Goal: Task Accomplishment & Management: Complete application form

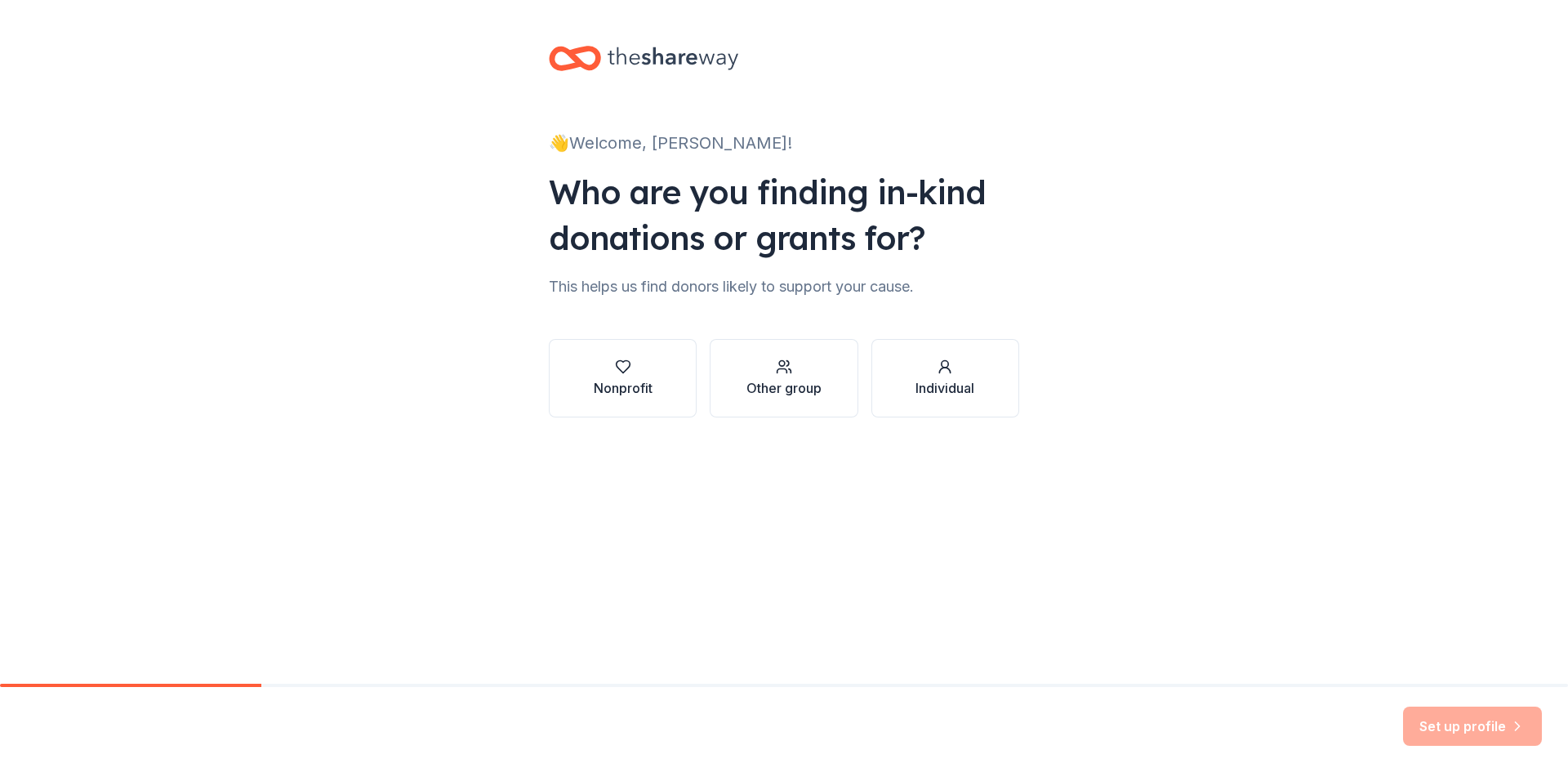
click at [609, 379] on div "Nonprofit" at bounding box center [623, 387] width 59 height 19
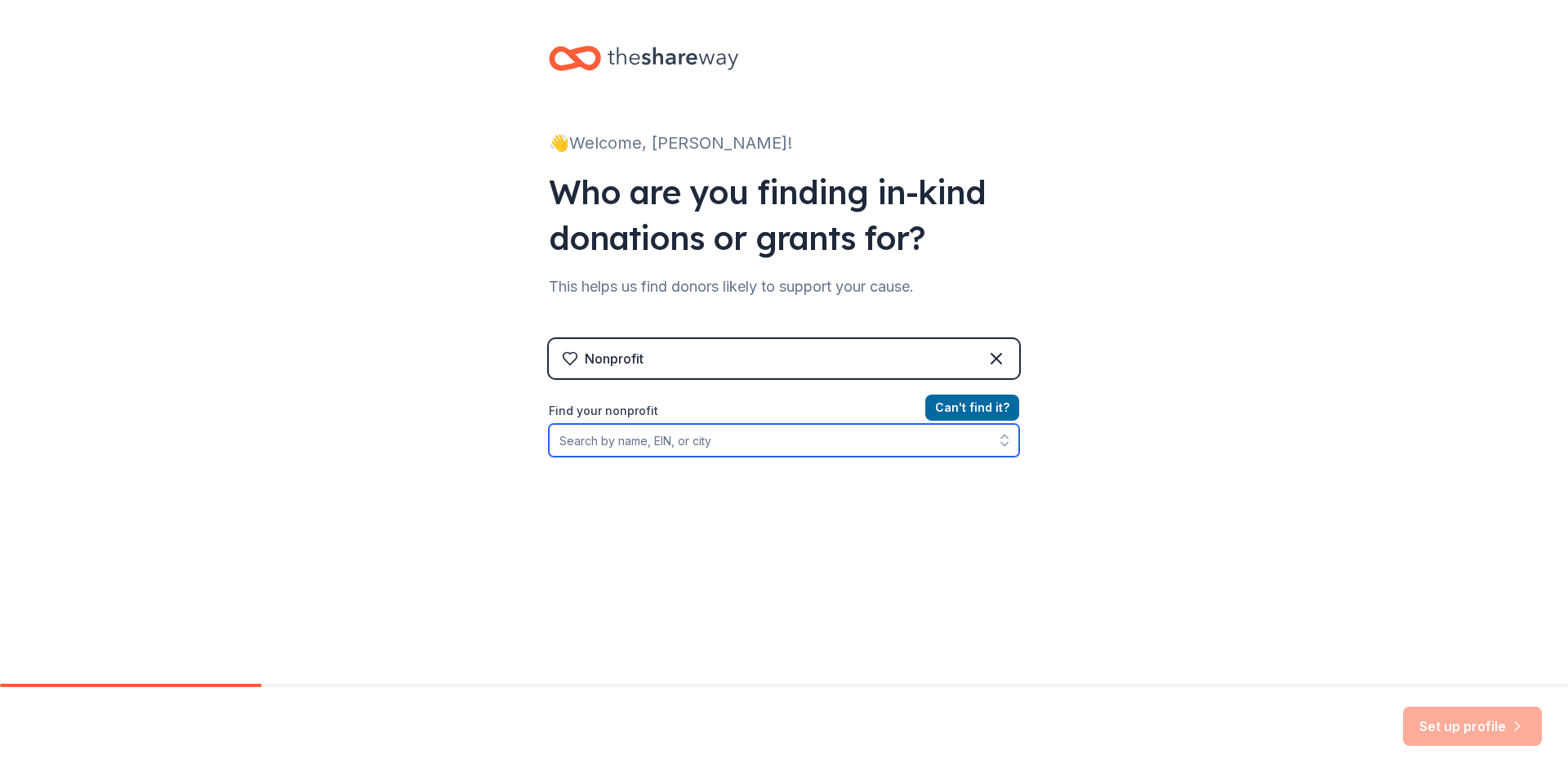
click at [674, 447] on input "Find your nonprofit" at bounding box center [784, 441] width 470 height 33
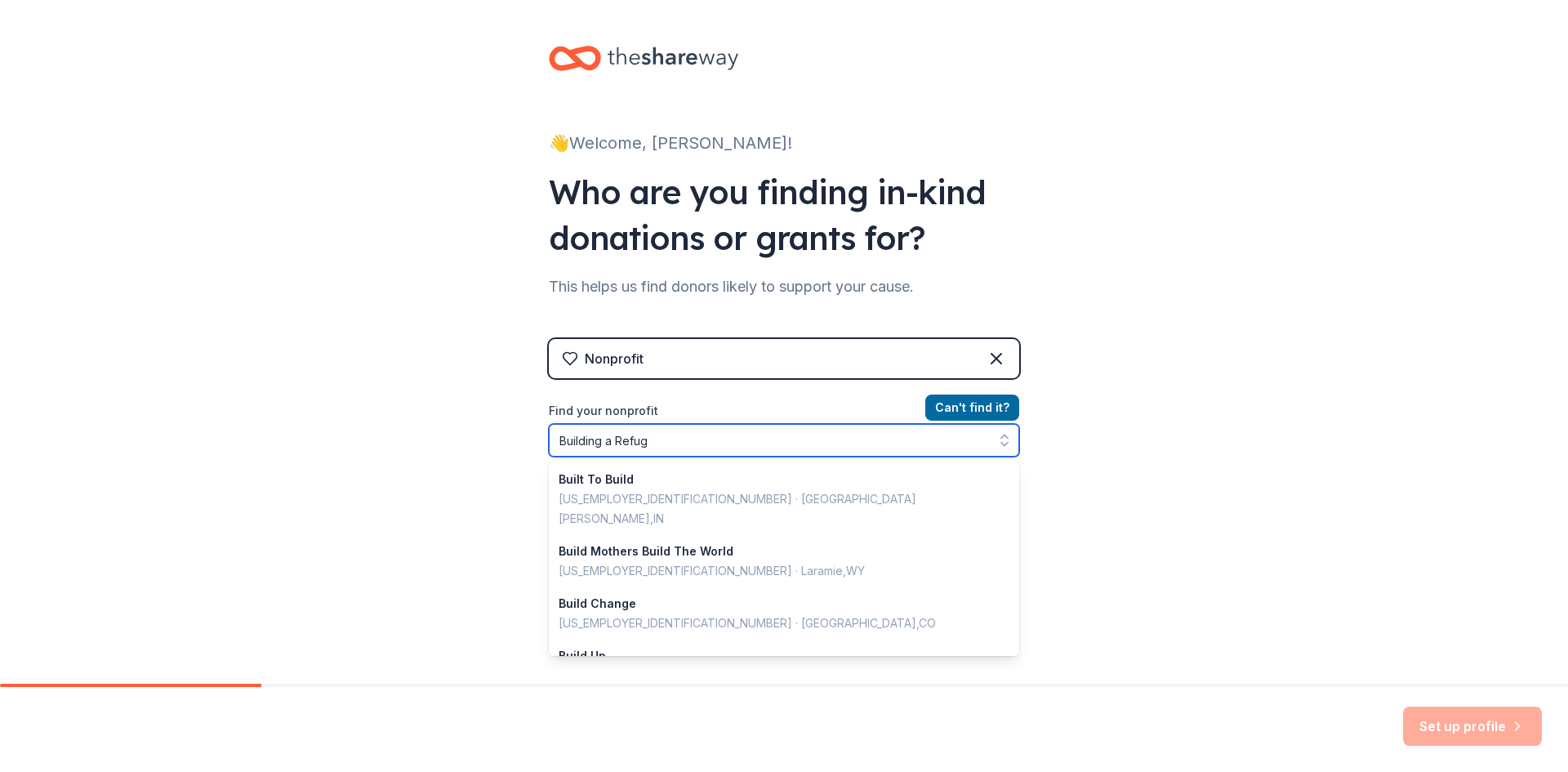
type input "Building a Refuge"
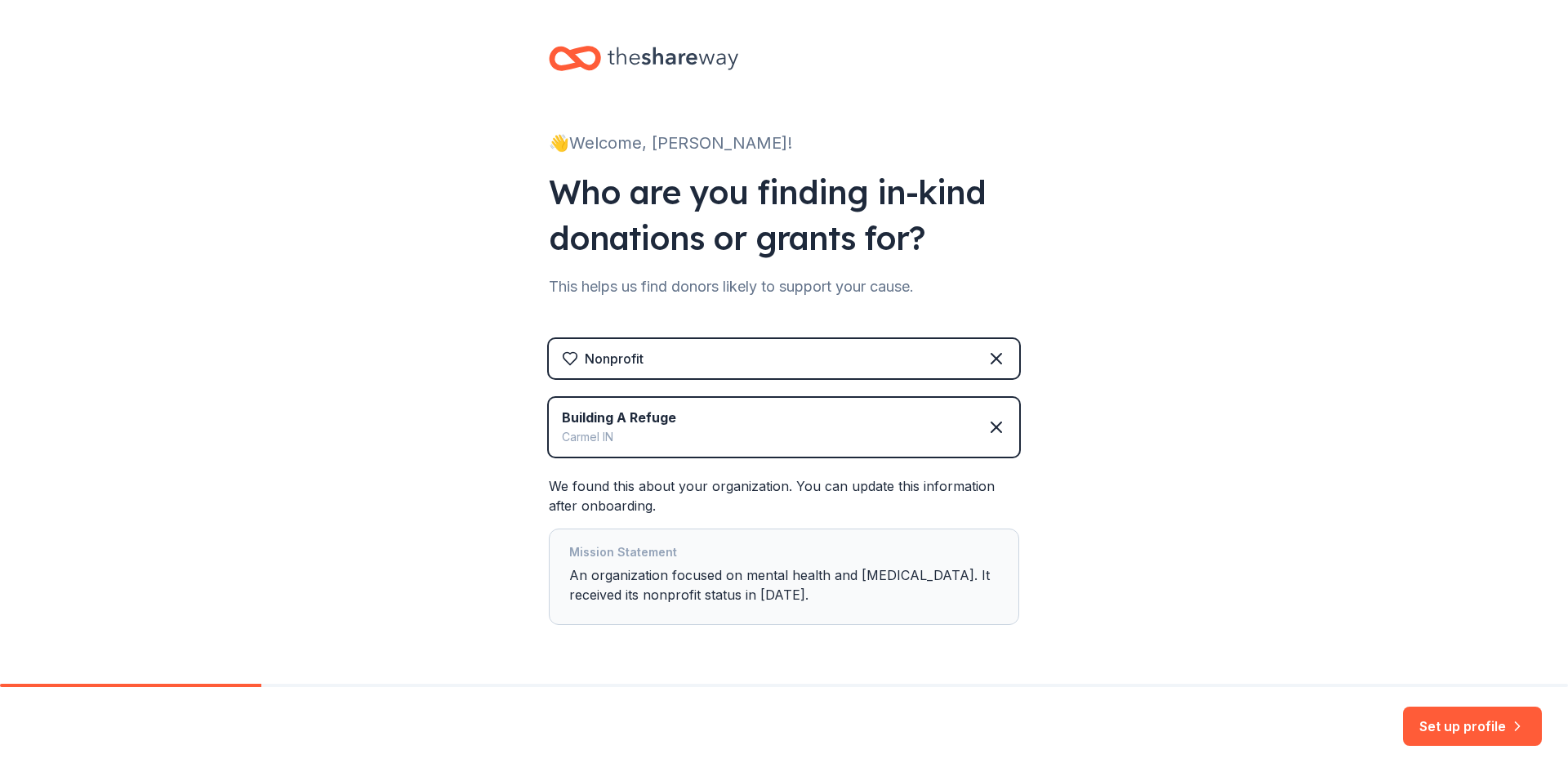
click at [1455, 727] on button "Set up profile" at bounding box center [1472, 726] width 139 height 40
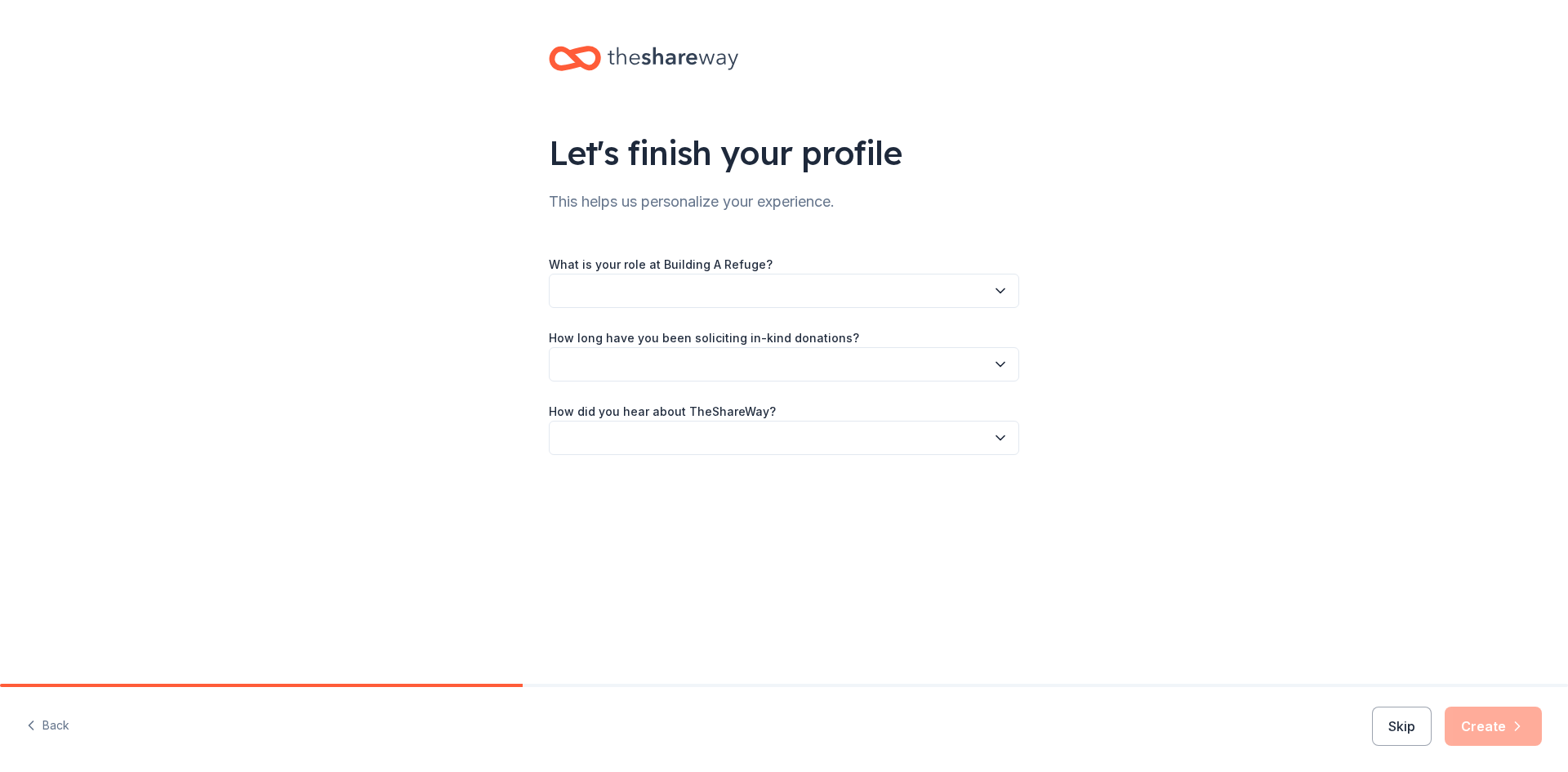
click at [685, 295] on button "button" at bounding box center [784, 291] width 470 height 35
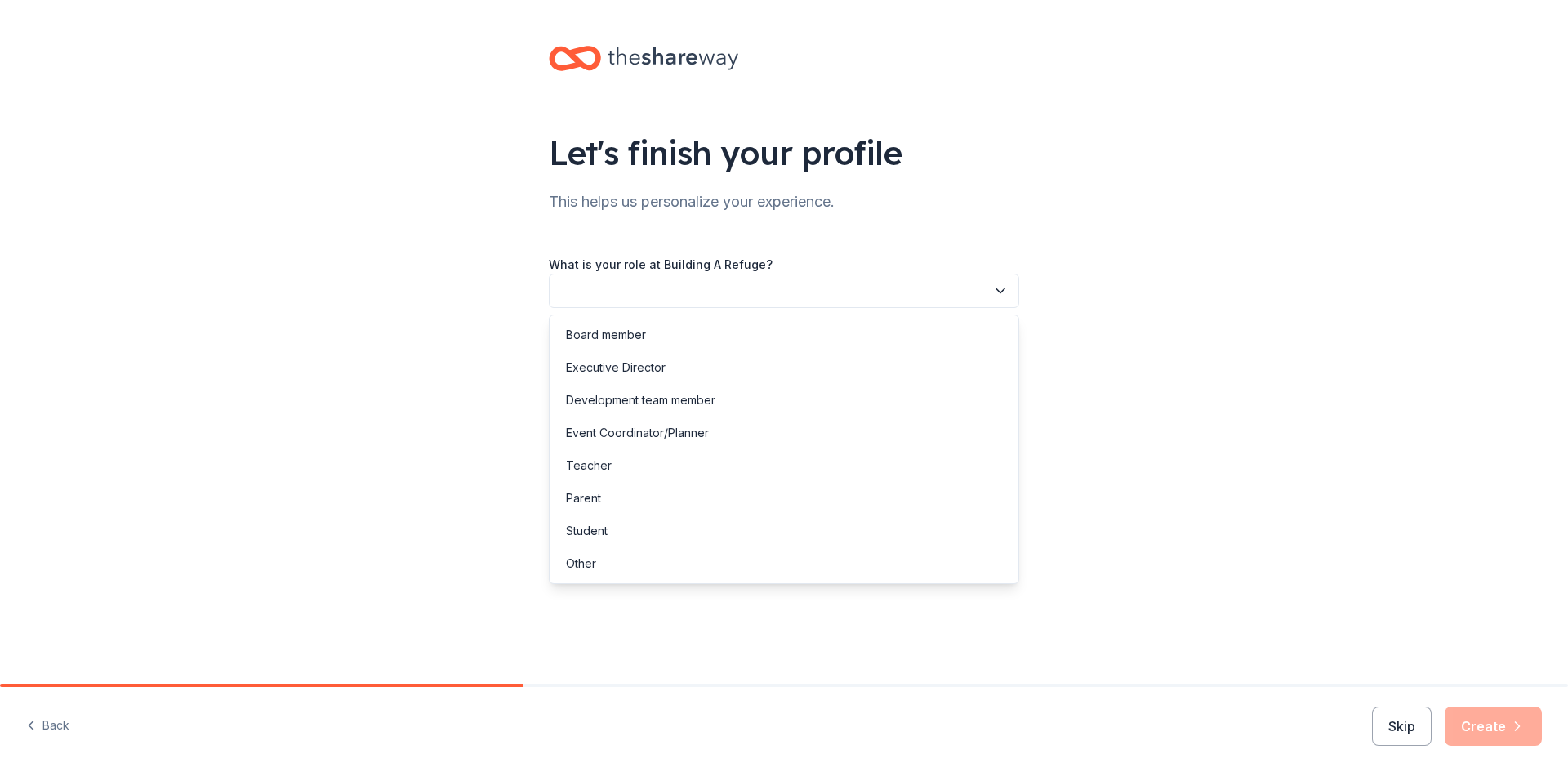
click at [612, 367] on div "Executive Director" at bounding box center [615, 367] width 100 height 19
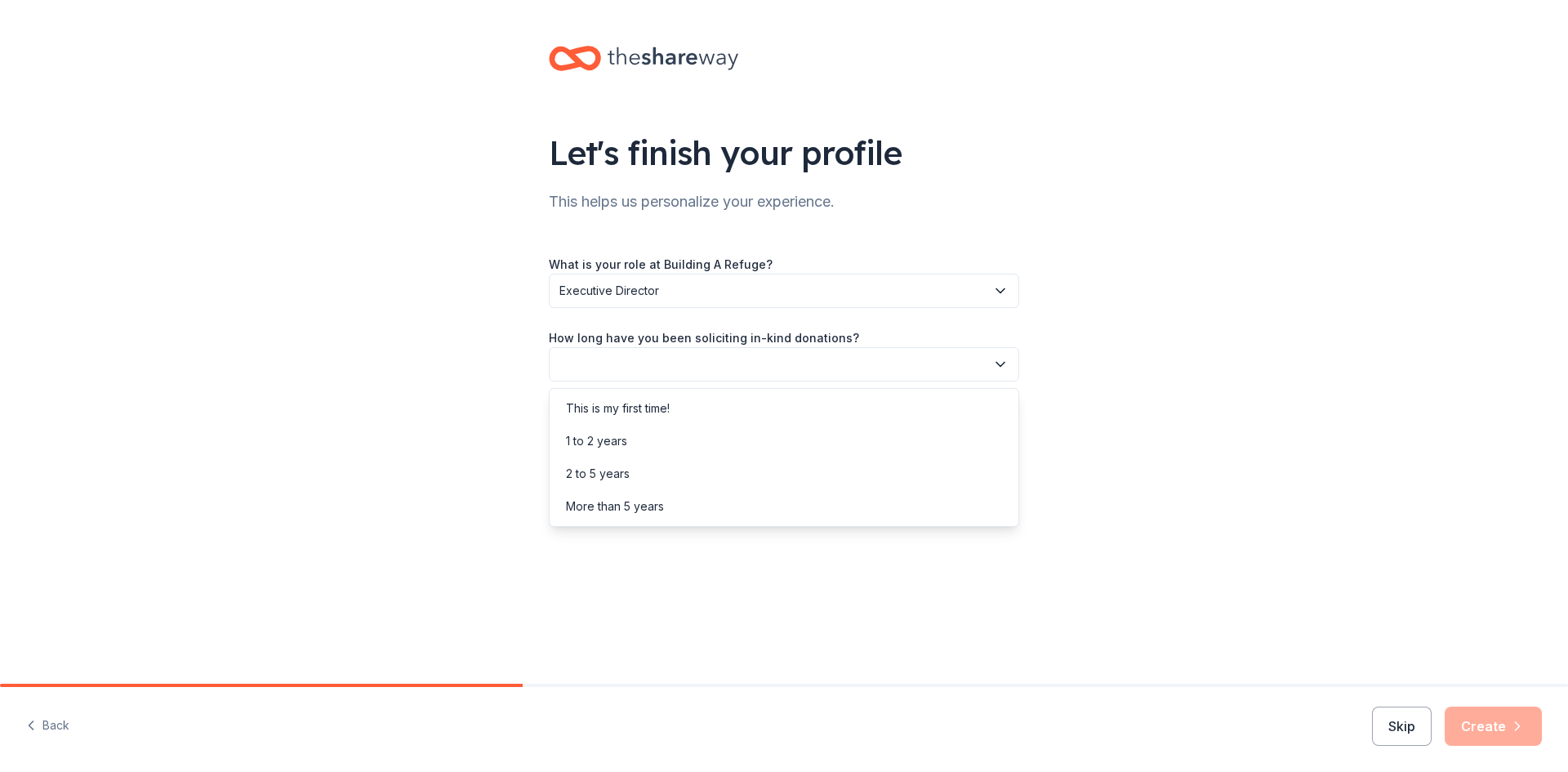
click at [612, 367] on button "button" at bounding box center [784, 364] width 470 height 35
click at [606, 510] on div "More than 5 years" at bounding box center [614, 506] width 98 height 19
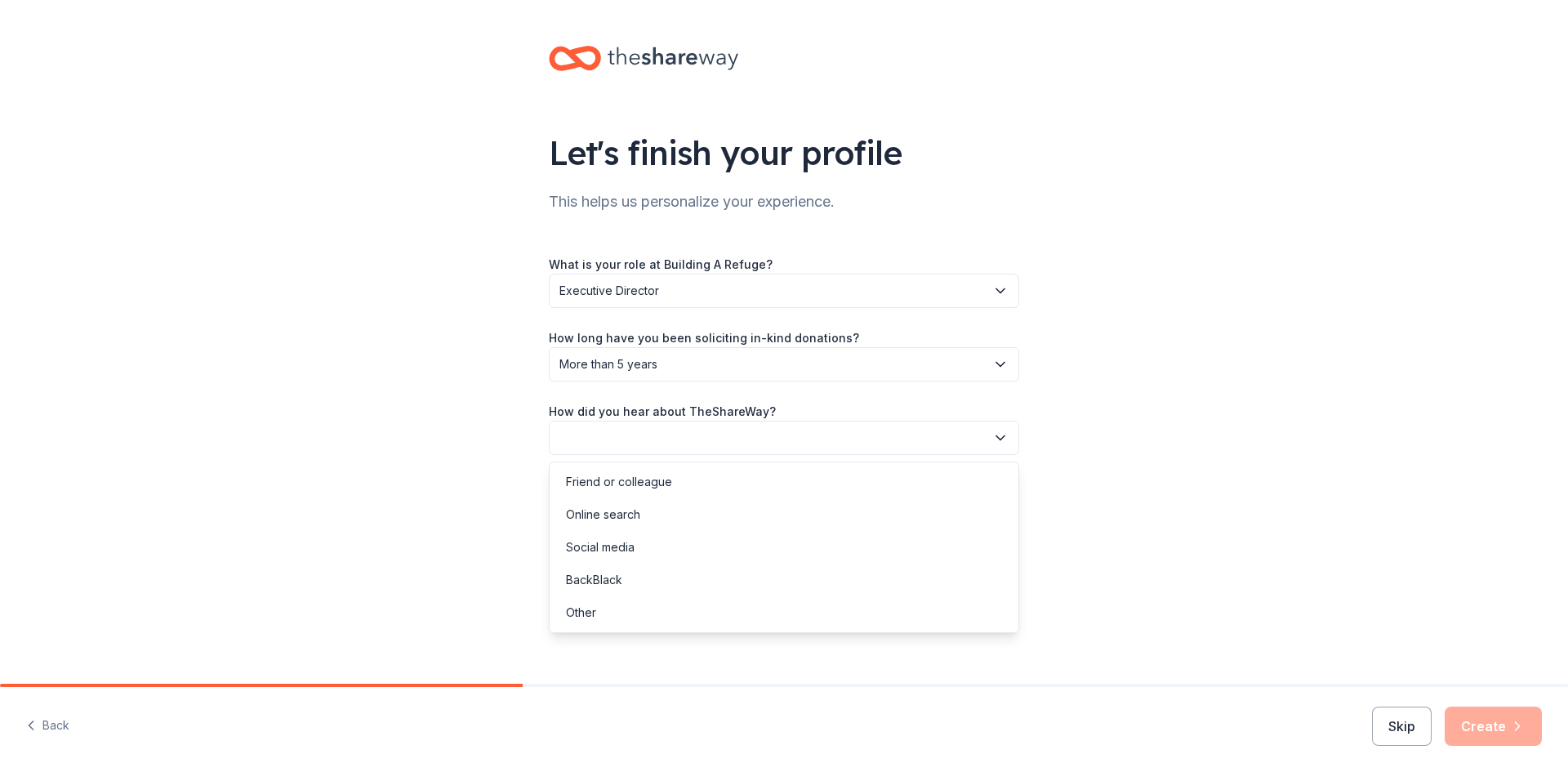
click at [615, 447] on button "button" at bounding box center [784, 438] width 470 height 35
click at [594, 614] on div "Other" at bounding box center [581, 613] width 30 height 19
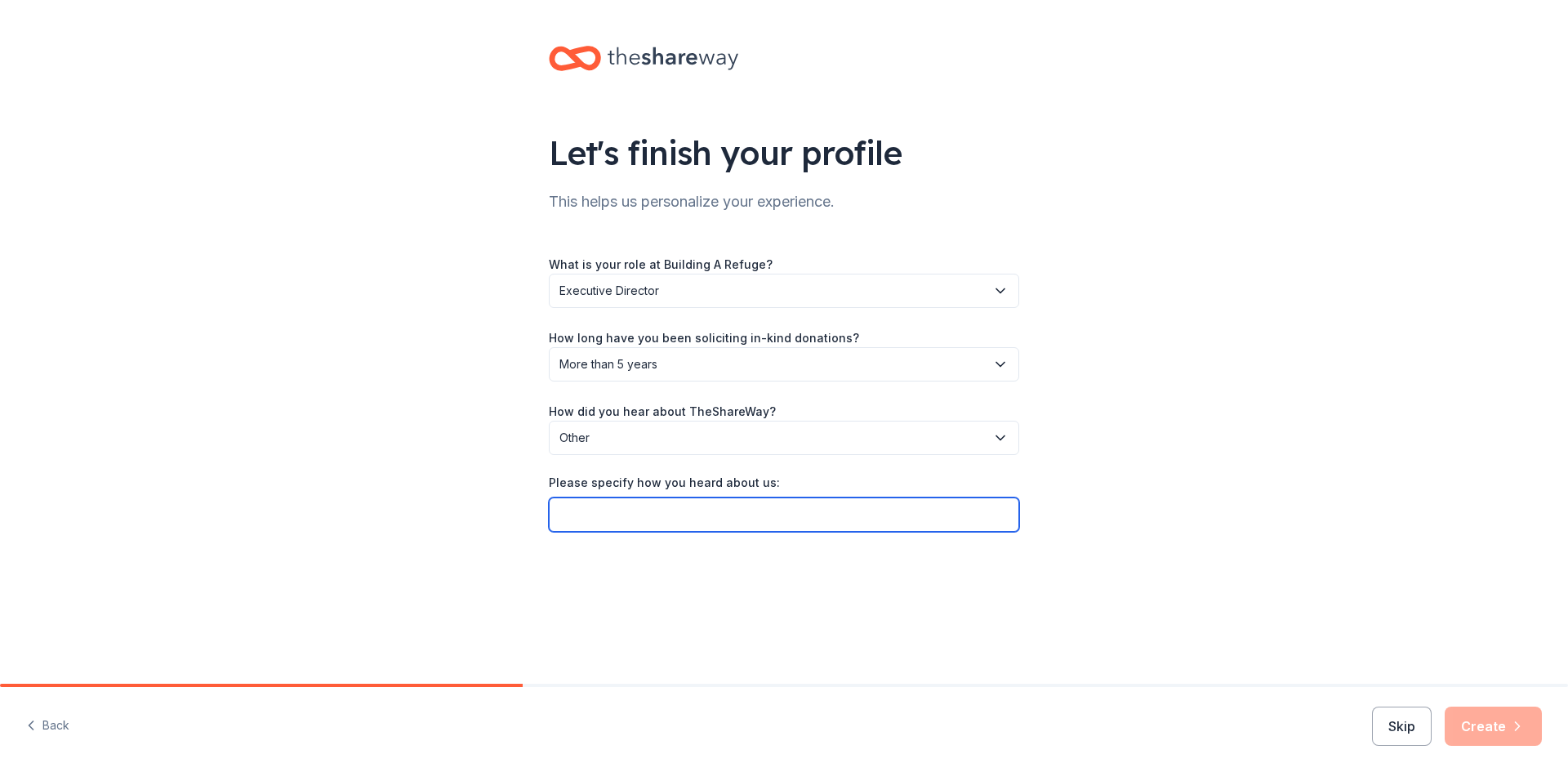
click at [622, 516] on input "Please specify how you heard about us:" at bounding box center [784, 515] width 470 height 35
type input "L"
type input "We are a member"
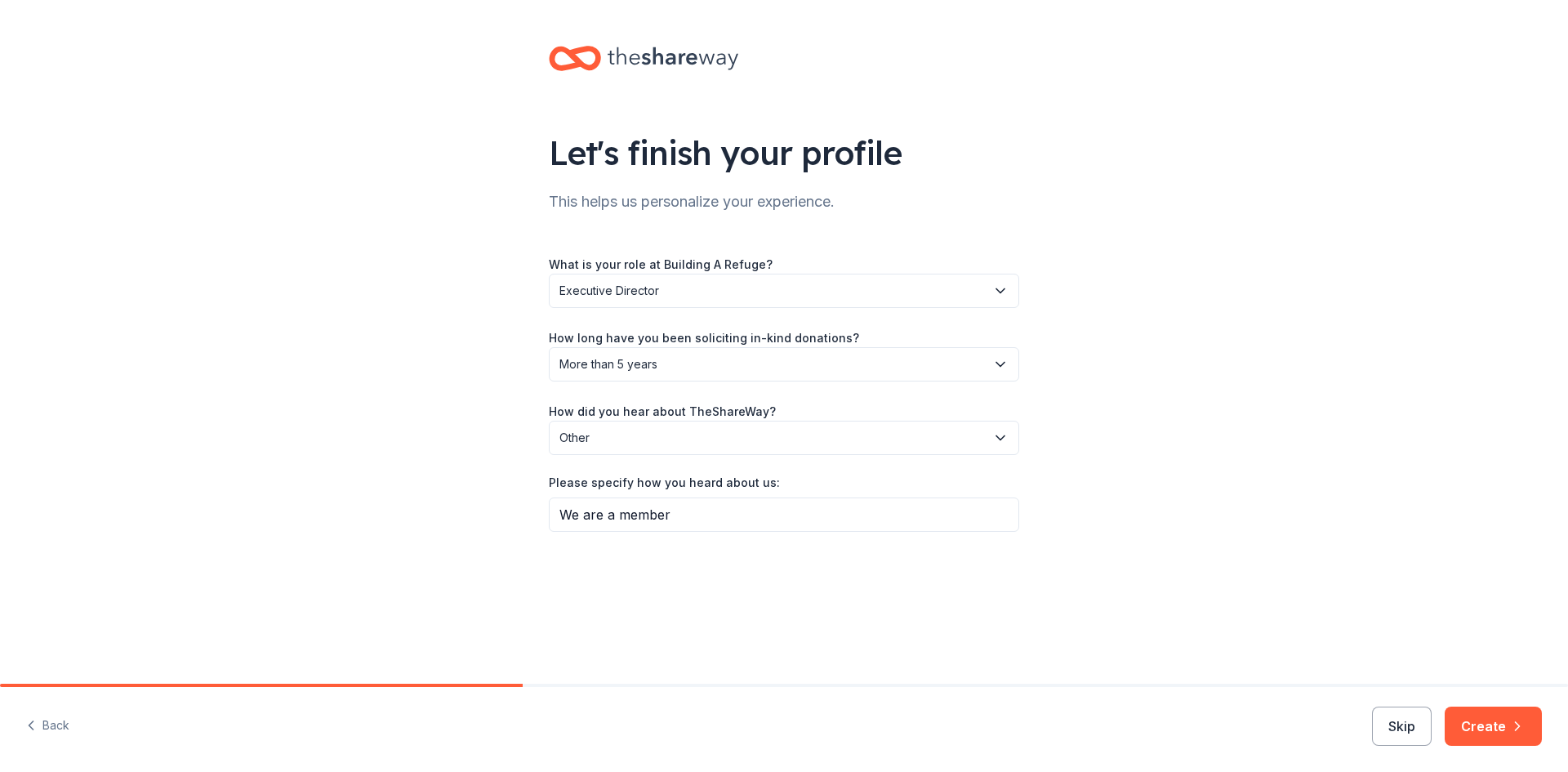
click at [1488, 722] on button "Create" at bounding box center [1494, 726] width 98 height 40
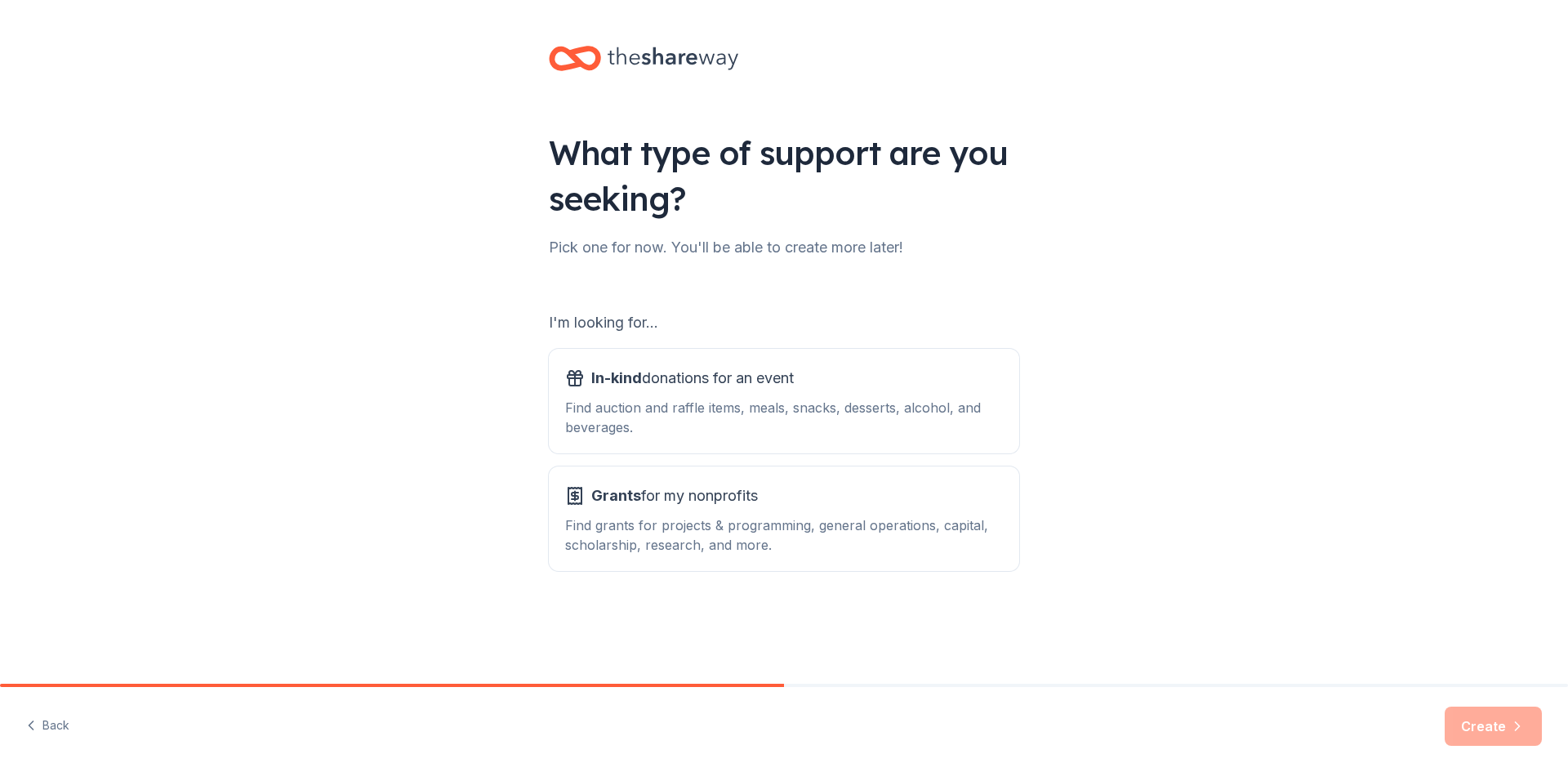
click at [719, 405] on div "Find auction and raffle items, meals, snacks, desserts, alcohol, and beverages." at bounding box center [784, 417] width 438 height 40
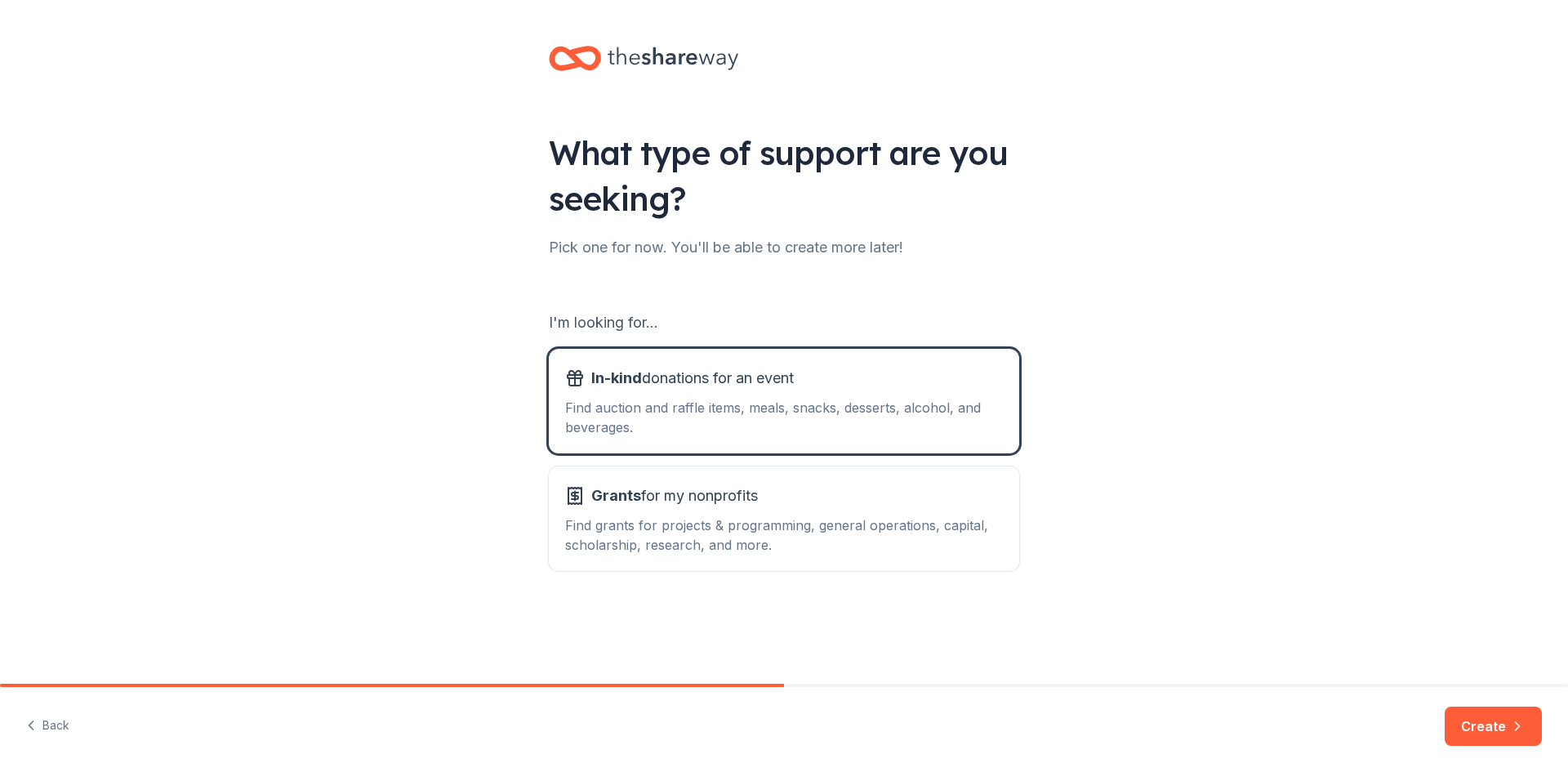
click at [1474, 710] on button "Create" at bounding box center [1494, 726] width 98 height 40
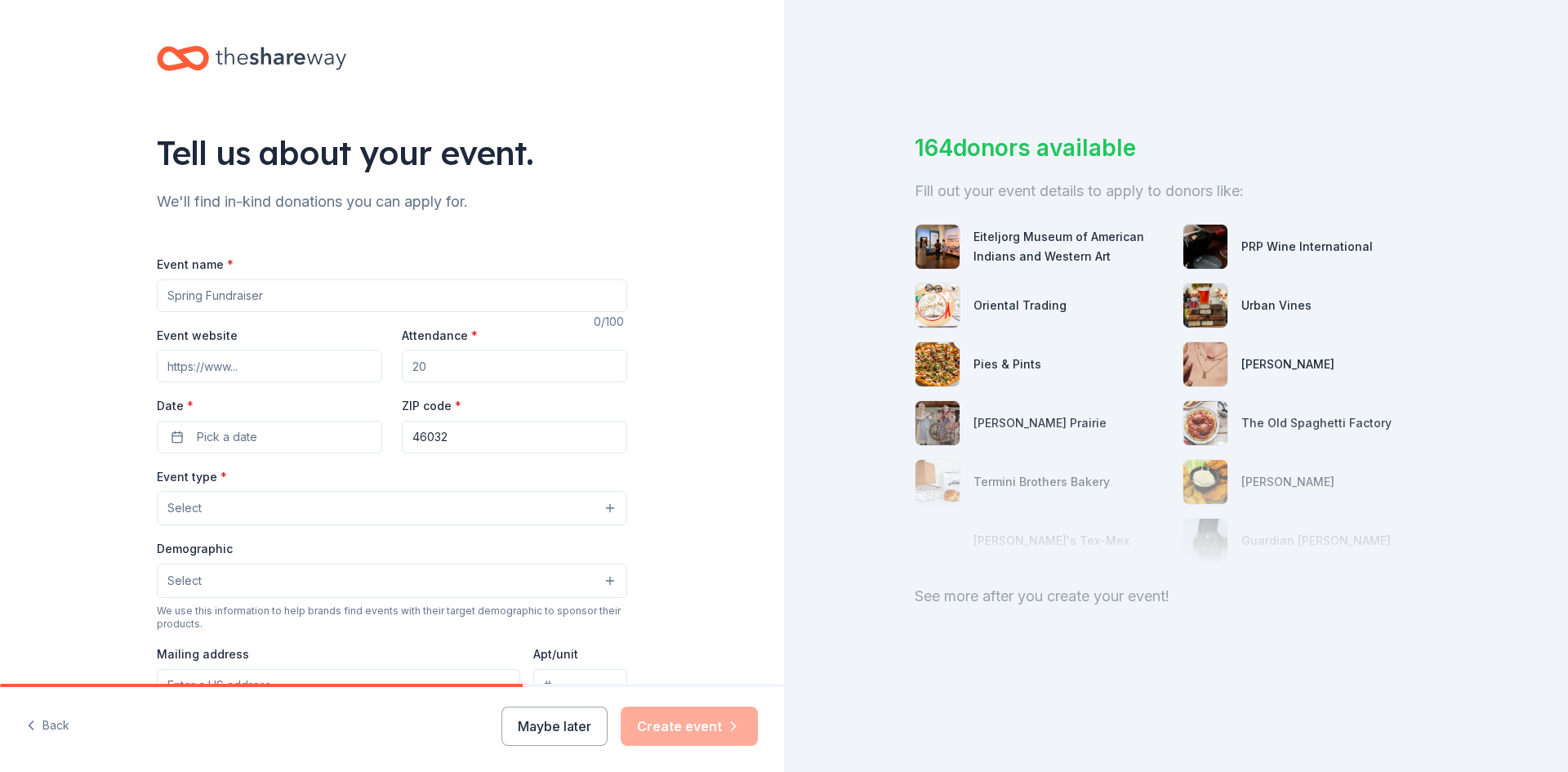
drag, startPoint x: 267, startPoint y: 293, endPoint x: 118, endPoint y: 282, distance: 149.4
click at [118, 282] on div "Tell us about your event. We'll find in-kind donations you can apply for. Event…" at bounding box center [392, 543] width 784 height 1087
drag, startPoint x: 277, startPoint y: 299, endPoint x: 113, endPoint y: 293, distance: 164.1
click at [113, 293] on div "Tell us about your event. We'll find in-kind donations you can apply for. Event…" at bounding box center [392, 543] width 784 height 1087
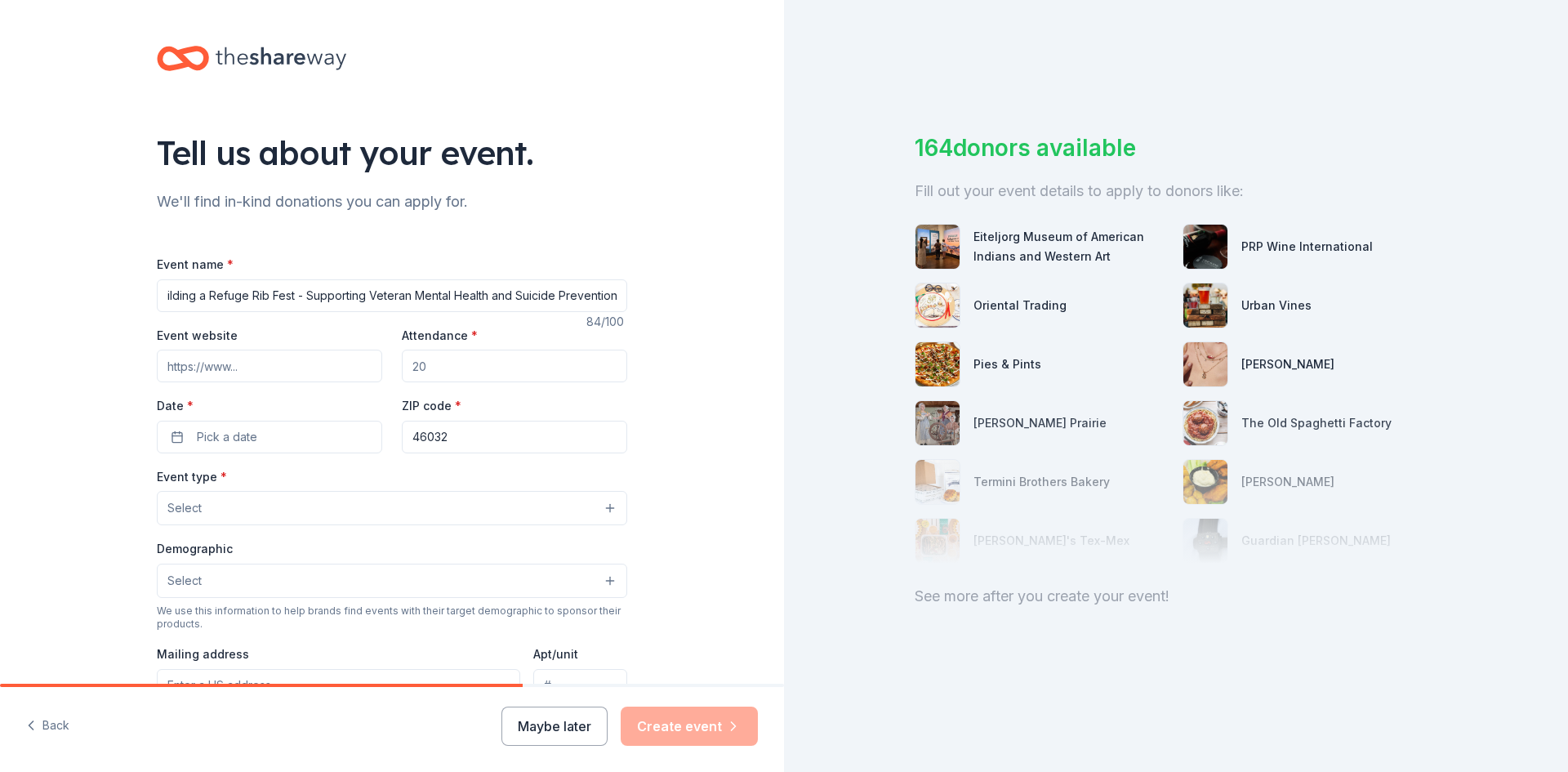
type input "Building a Refuge Rib Fest - Supporting Veteran Mental Health and Suicide Preve…"
click at [247, 363] on input "Event website" at bounding box center [269, 366] width 225 height 33
type input "[DOMAIN_NAME]"
click at [425, 359] on input "Attendance *" at bounding box center [514, 366] width 225 height 33
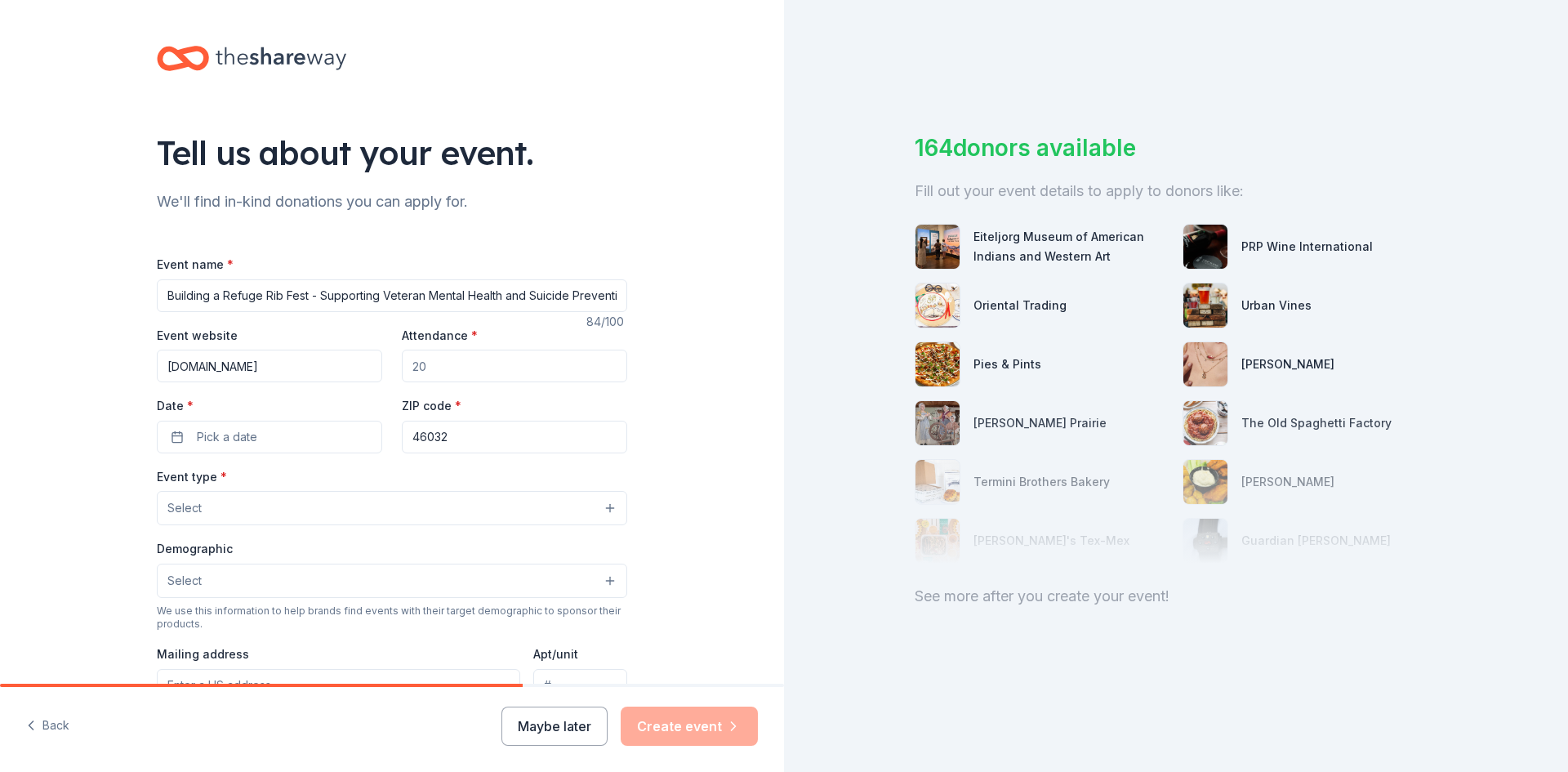
drag, startPoint x: 420, startPoint y: 363, endPoint x: 403, endPoint y: 367, distance: 17.5
click at [403, 367] on input "Attendance *" at bounding box center [514, 366] width 225 height 33
type input "500"
click at [316, 427] on button "Pick a date" at bounding box center [269, 437] width 225 height 33
click at [181, 723] on button "31" at bounding box center [176, 721] width 29 height 29
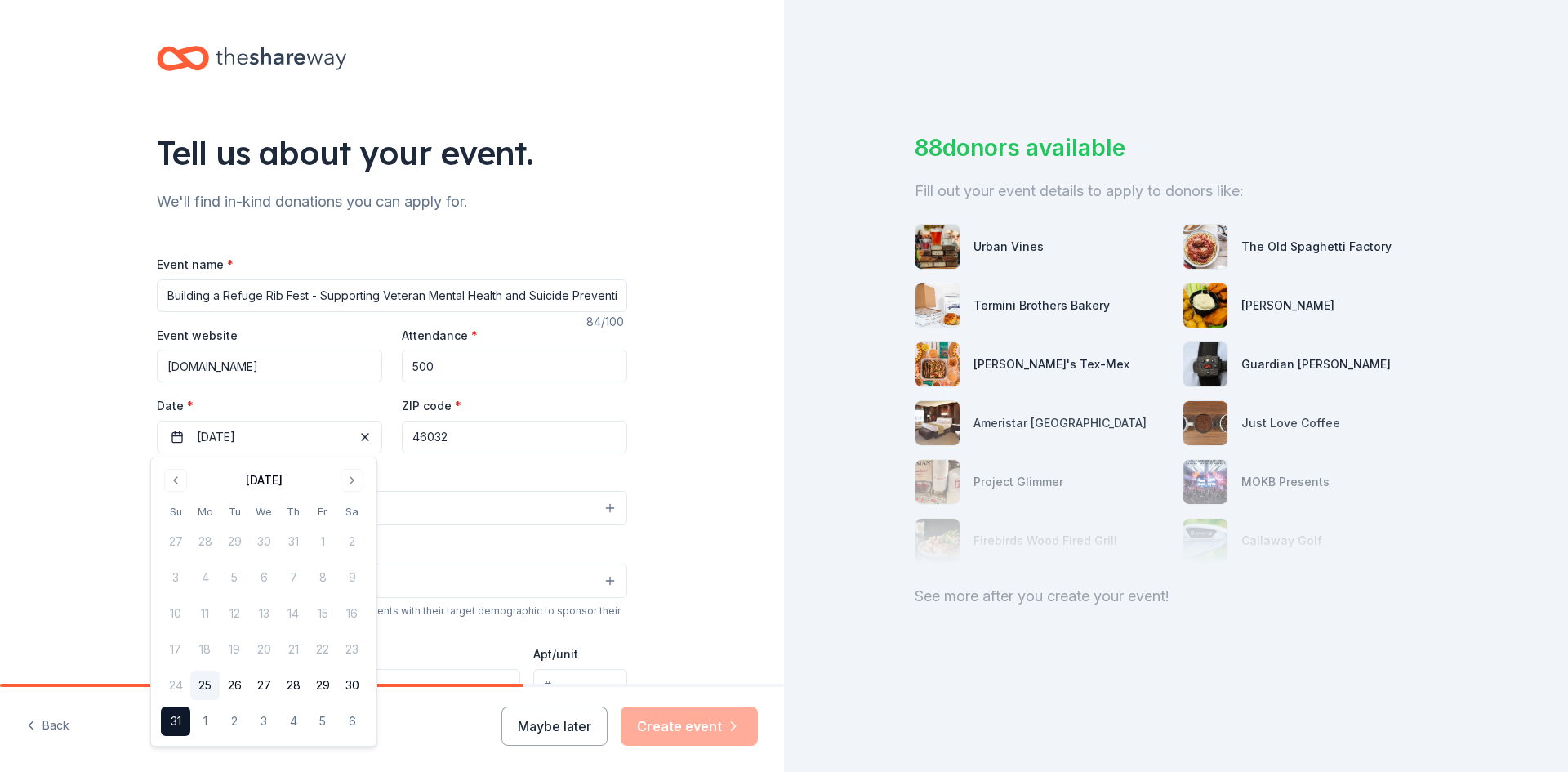
click at [687, 458] on div "Tell us about your event. We'll find in-kind donations you can apply for. Event…" at bounding box center [392, 543] width 784 height 1087
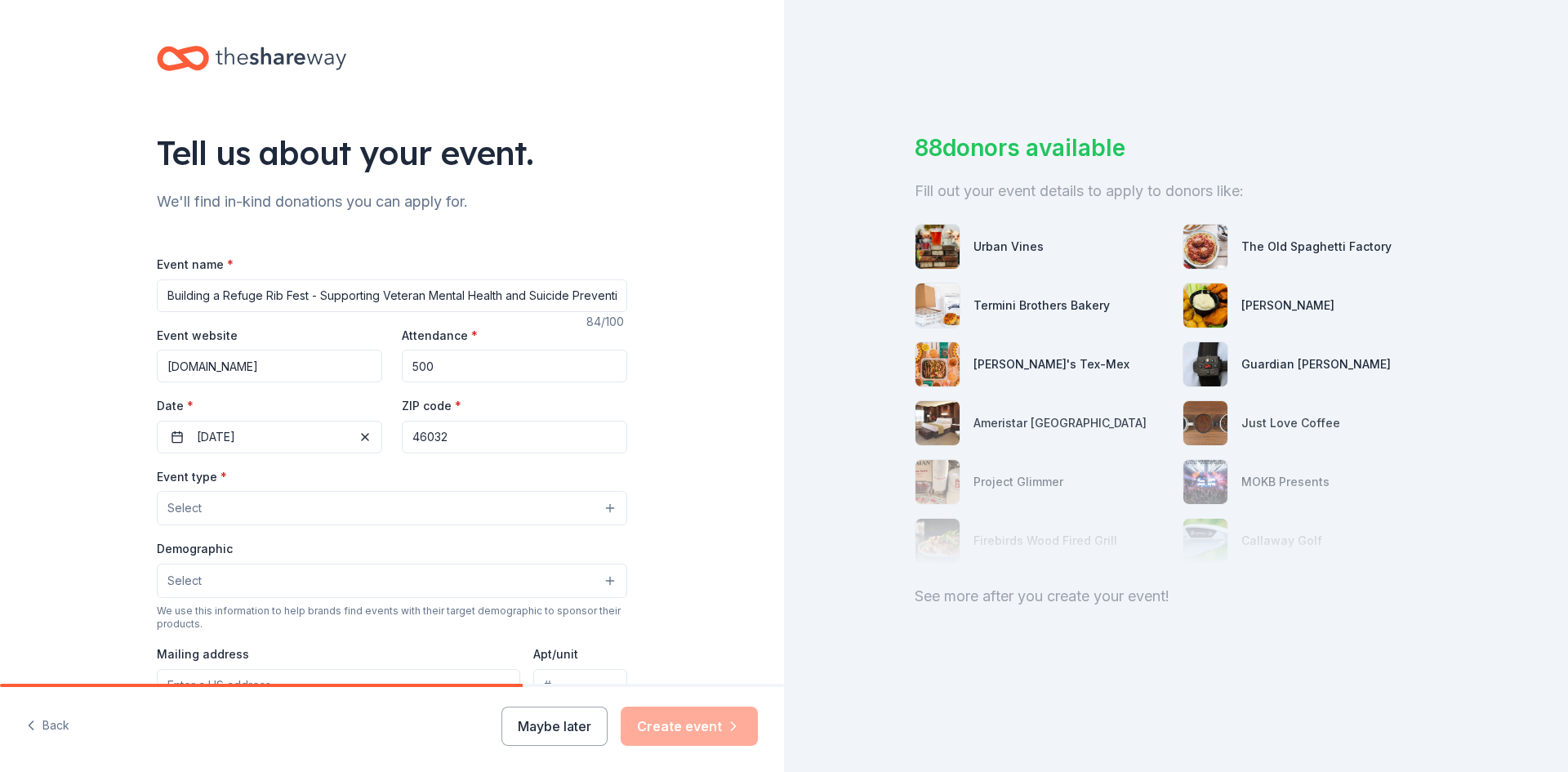
click at [347, 509] on button "Select" at bounding box center [391, 508] width 470 height 35
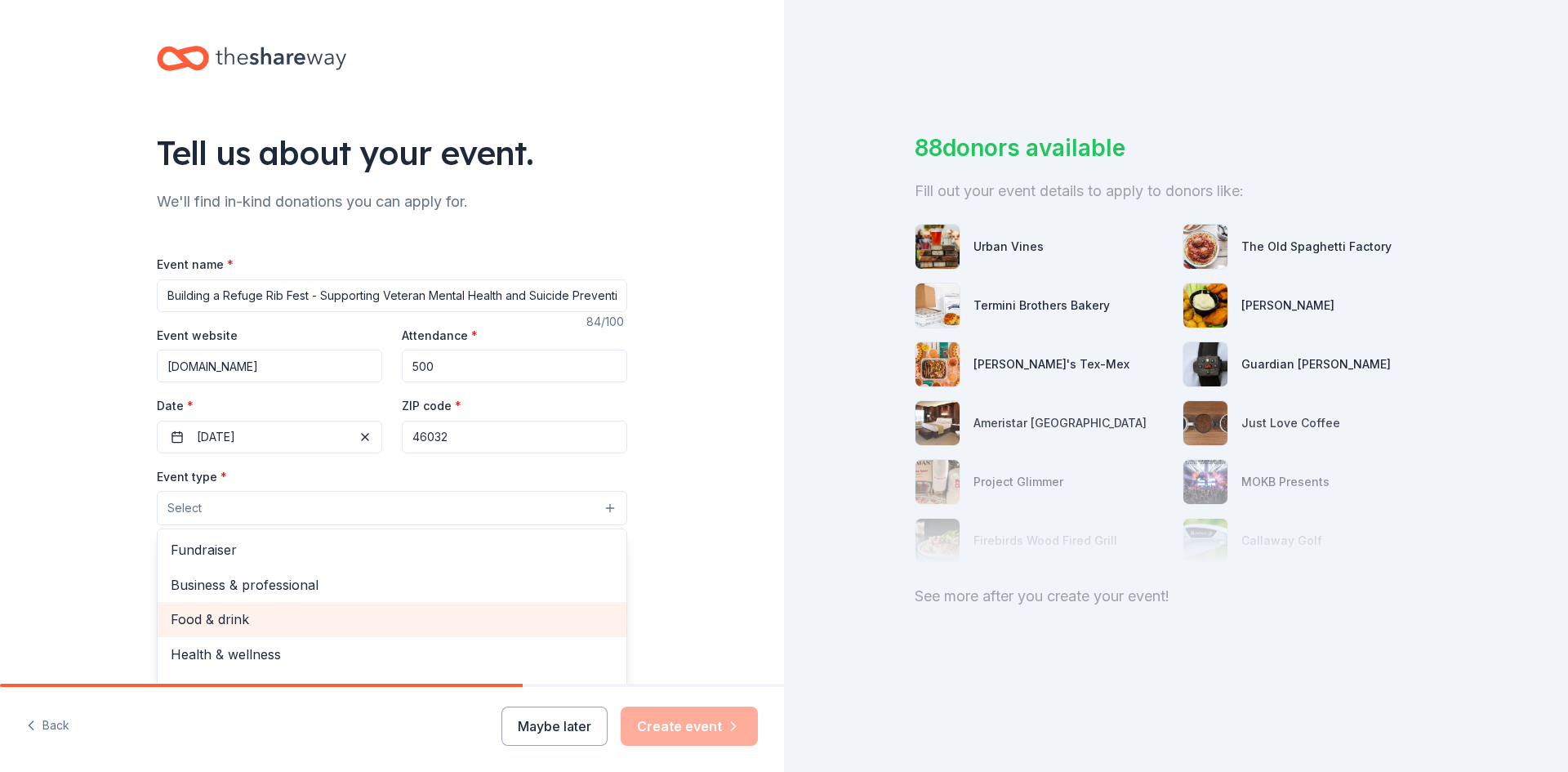
click at [219, 621] on span "Food & drink" at bounding box center [392, 619] width 442 height 21
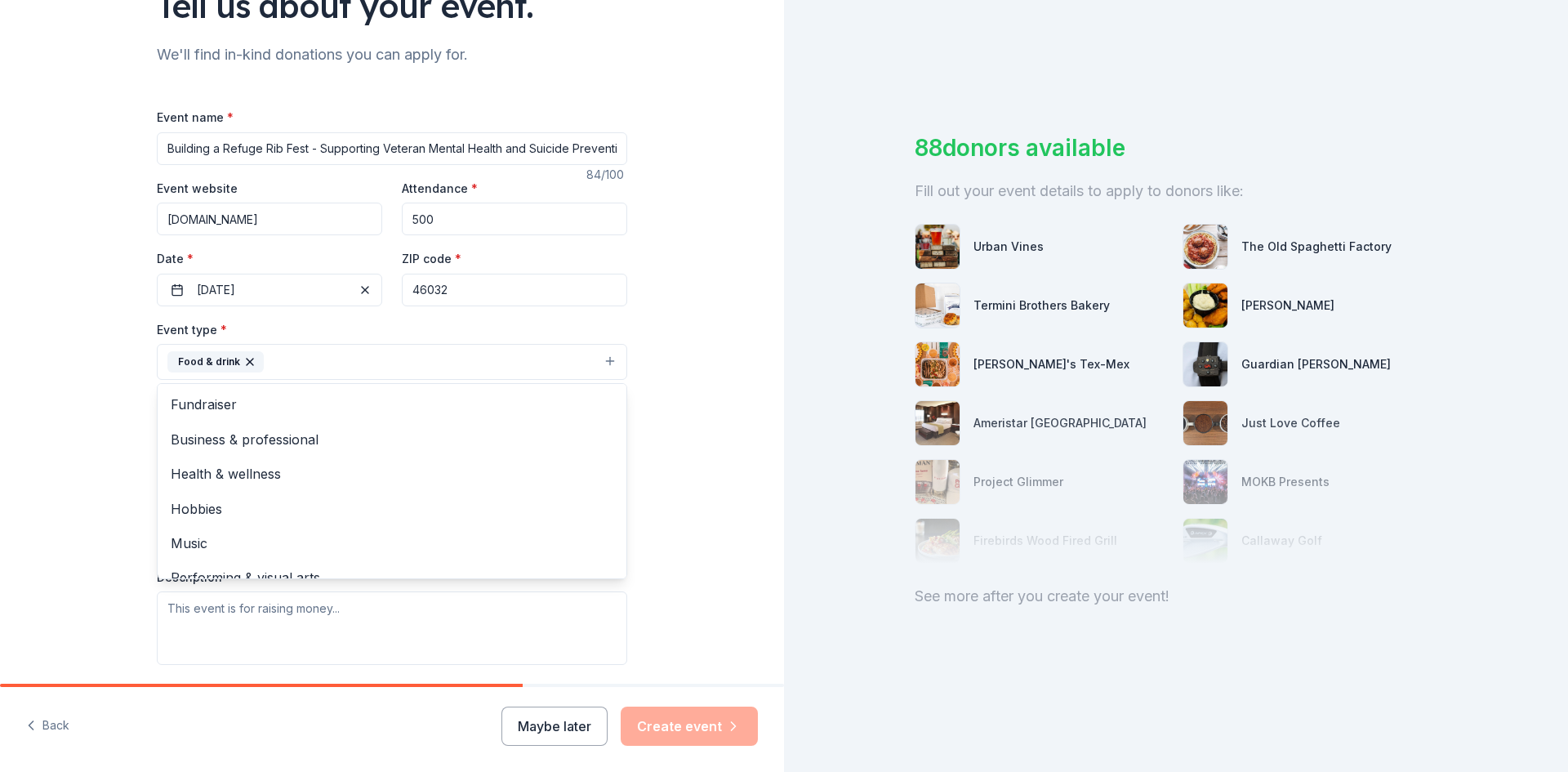
scroll to position [245, 0]
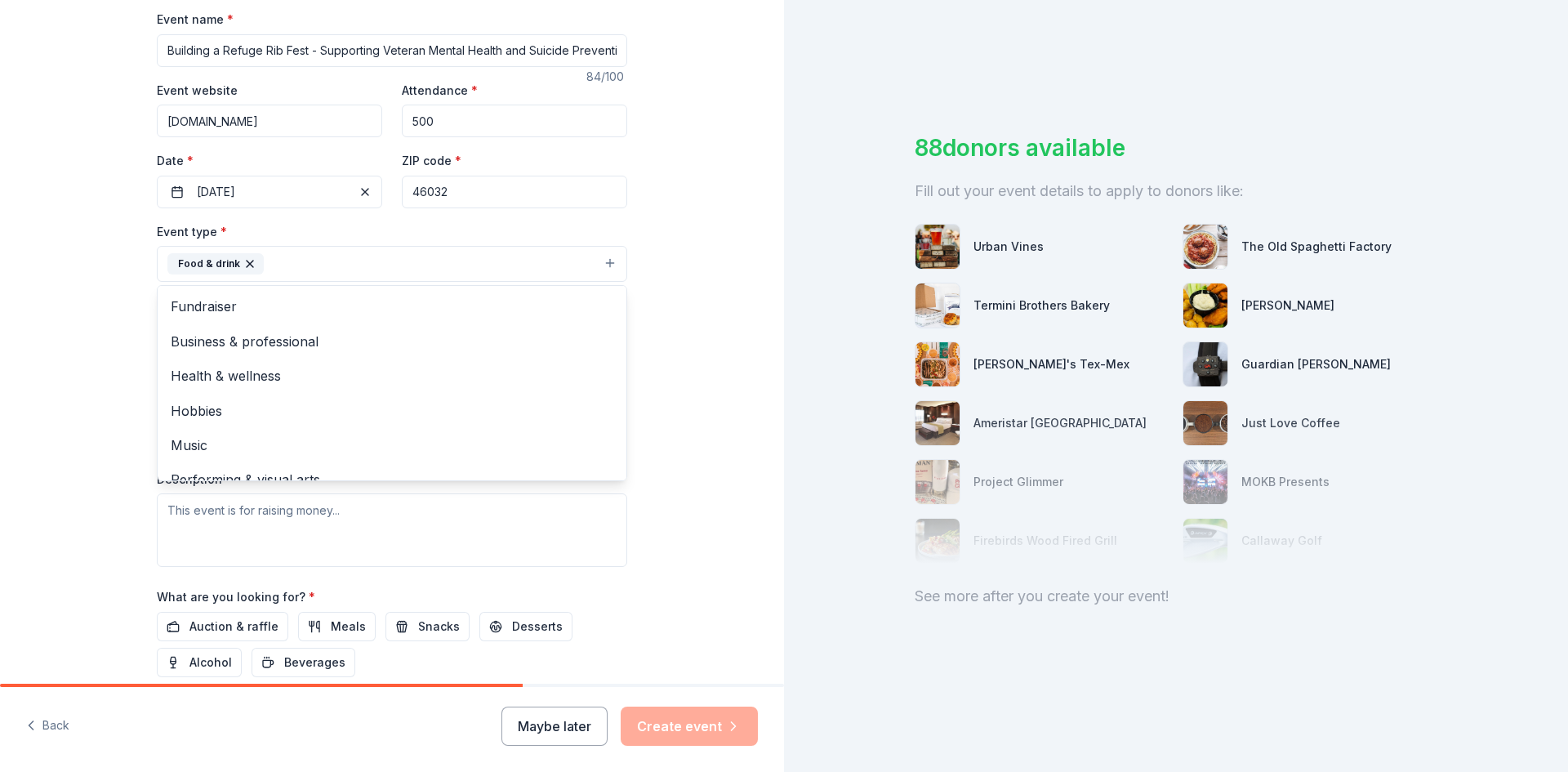
click at [679, 394] on div "Tell us about your event. We'll find in-kind donations you can apply for. Event…" at bounding box center [392, 299] width 784 height 1089
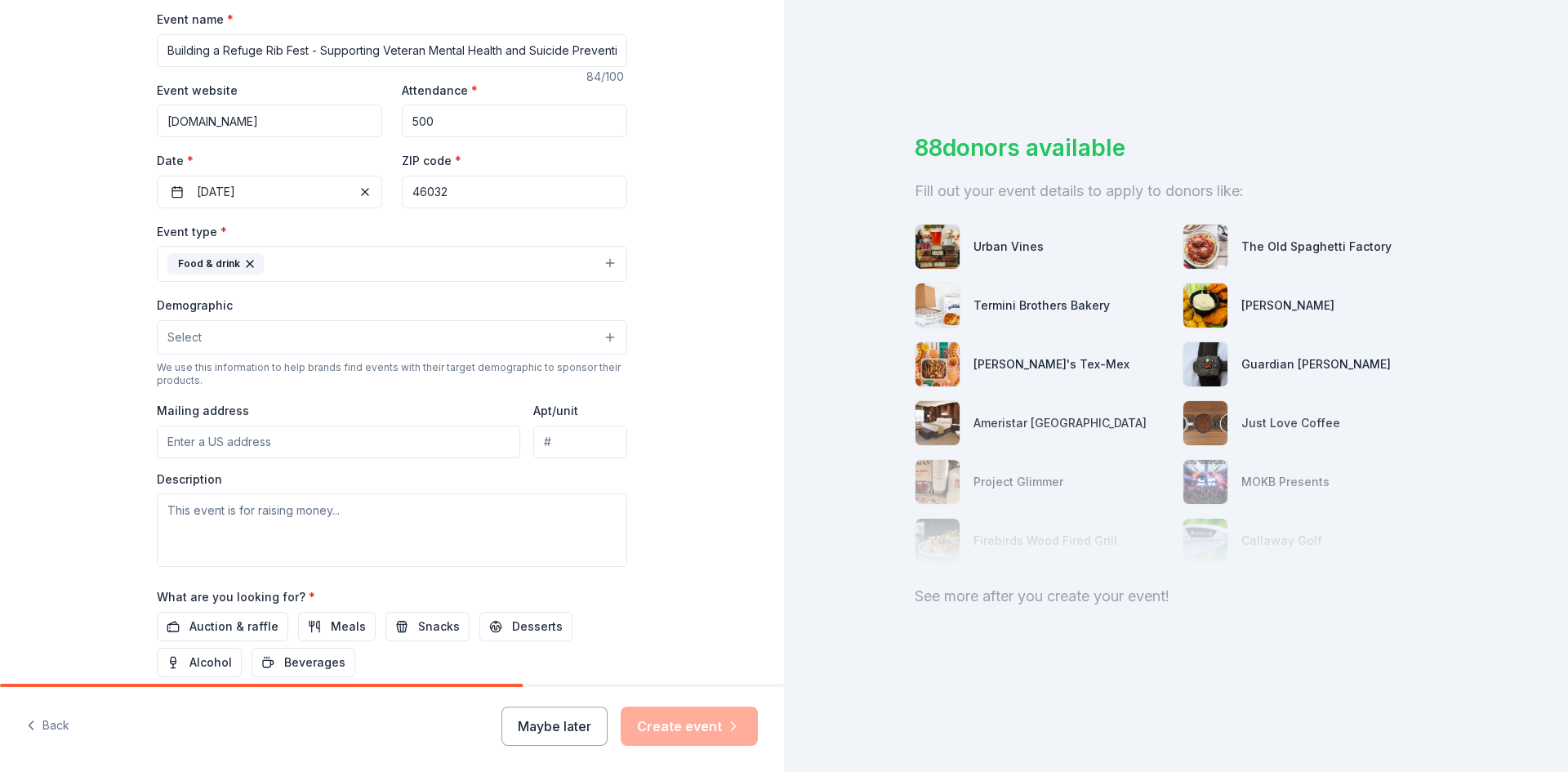
click at [400, 345] on button "Select" at bounding box center [391, 337] width 470 height 35
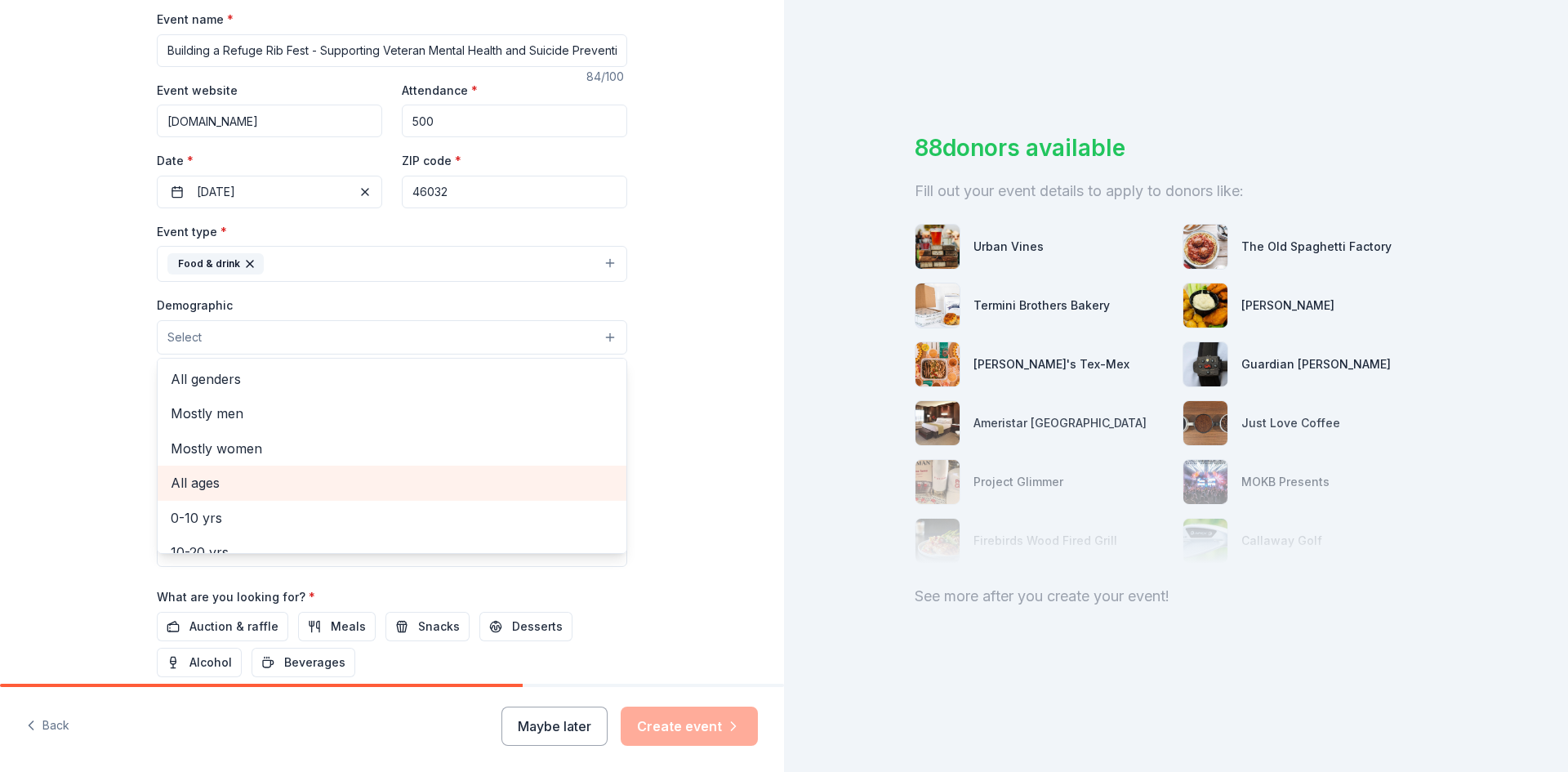
click at [209, 479] on span "All ages" at bounding box center [392, 483] width 442 height 21
click at [716, 373] on div "Tell us about your event. We'll find in-kind donations you can apply for. Event…" at bounding box center [392, 300] width 784 height 1091
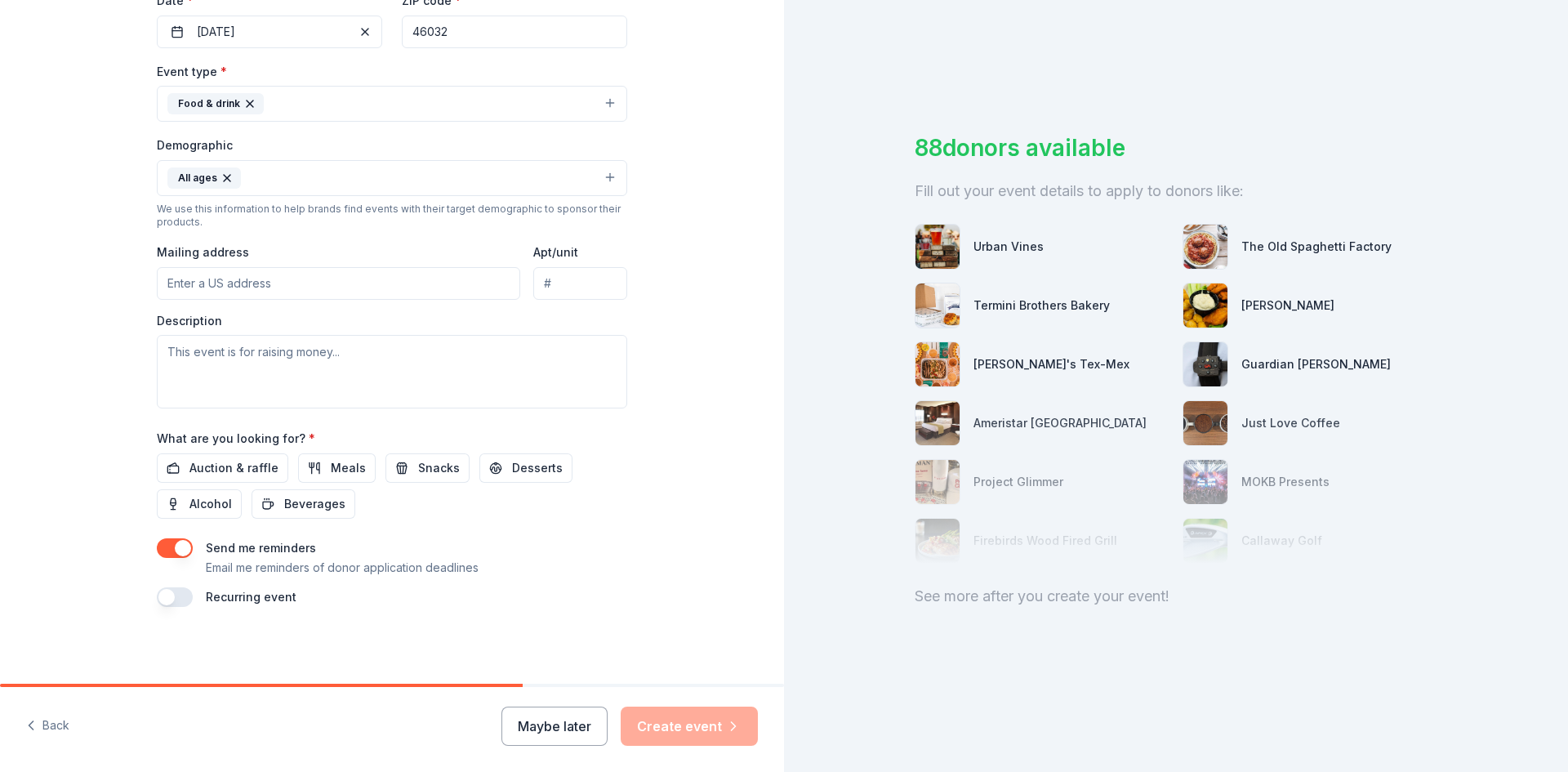
scroll to position [407, 0]
click at [264, 277] on input "Mailing address" at bounding box center [338, 282] width 363 height 33
type input "[STREET_ADDRESS]"
click at [227, 347] on textarea at bounding box center [391, 370] width 470 height 73
click at [241, 352] on textarea at bounding box center [391, 370] width 470 height 73
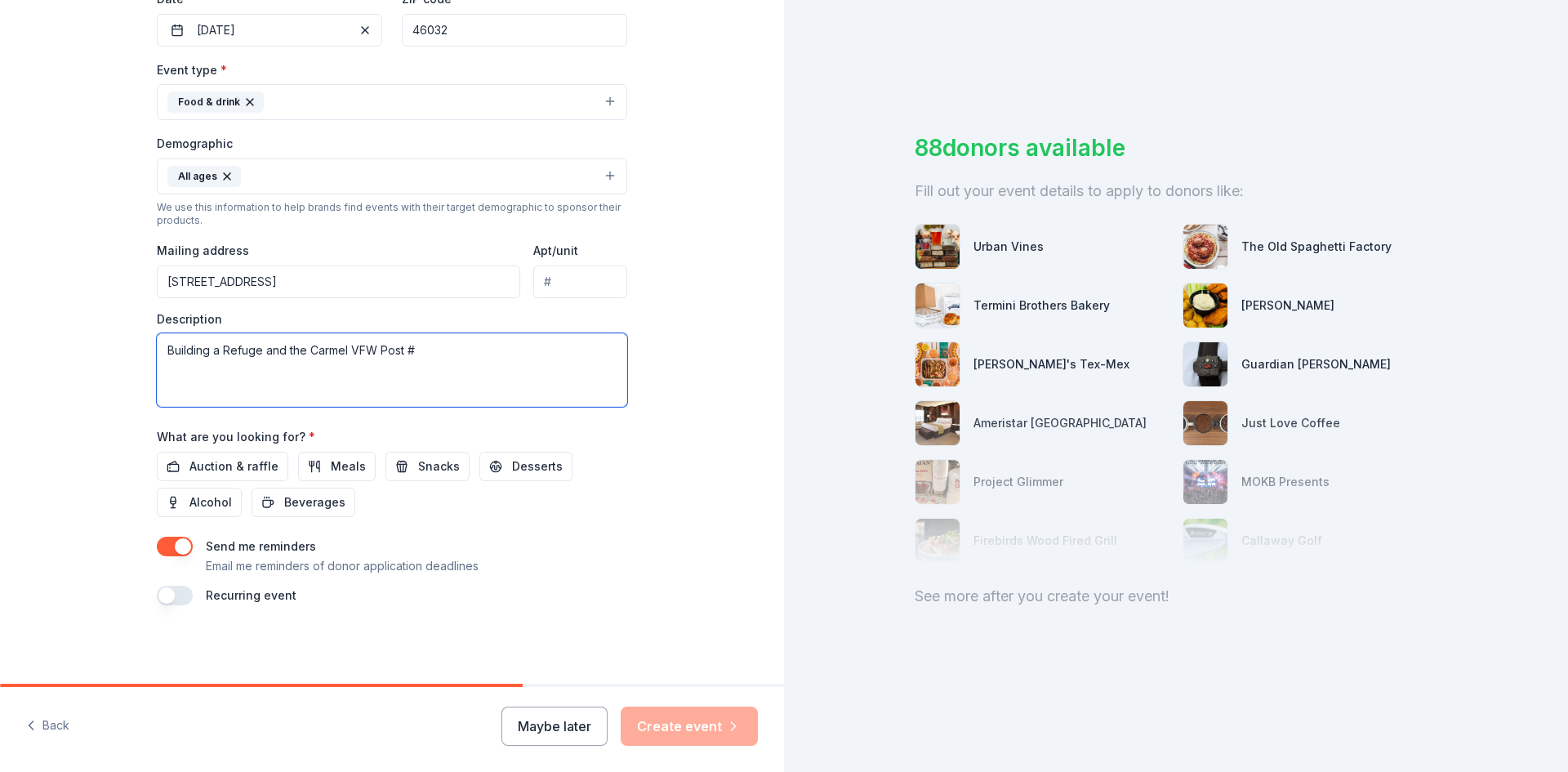
click at [436, 350] on textarea "Building a Refuge and the Carmel VFW Post #" at bounding box center [391, 370] width 470 height 73
click at [580, 344] on textarea "Building a Refuge and the Carmel VFW Post #10003 are partnering together" at bounding box center [391, 370] width 470 height 73
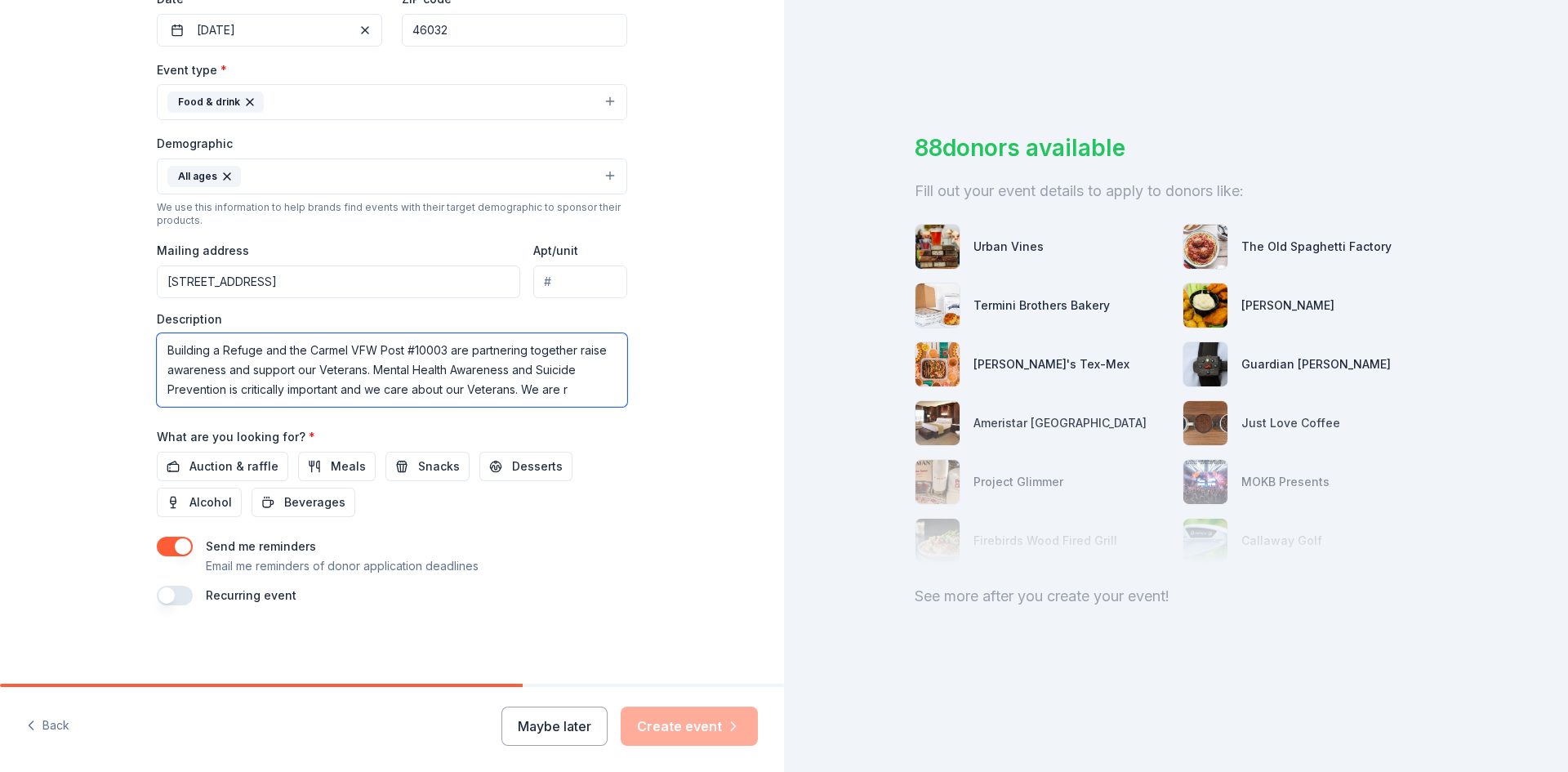
scroll to position [11, 0]
type textarea "Building a Refuge and the Carmel VFW Post #10003 are partnering together raise …"
click at [542, 472] on span "Desserts" at bounding box center [537, 467] width 50 height 19
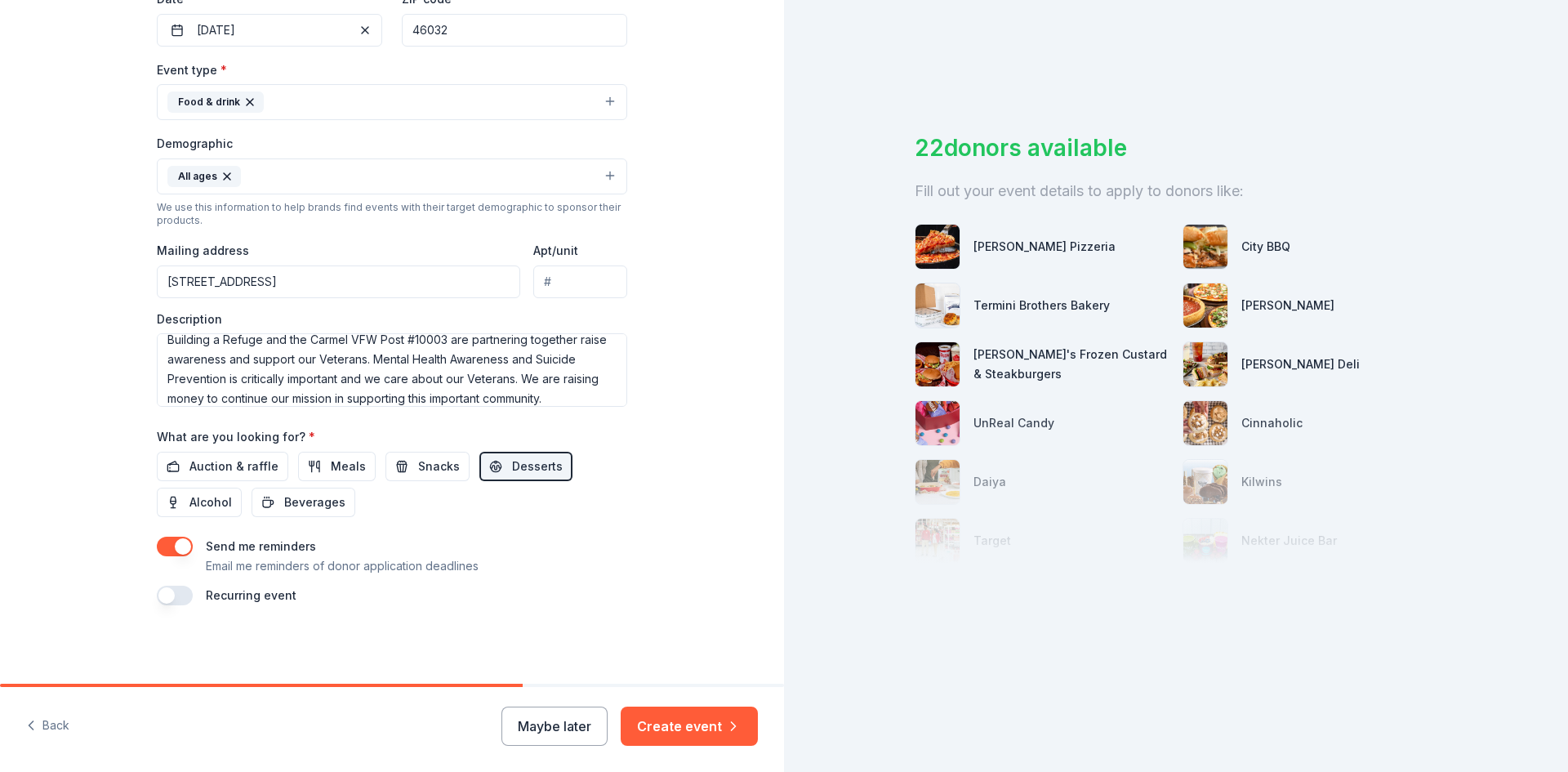
click at [337, 467] on span "Meals" at bounding box center [348, 467] width 35 height 19
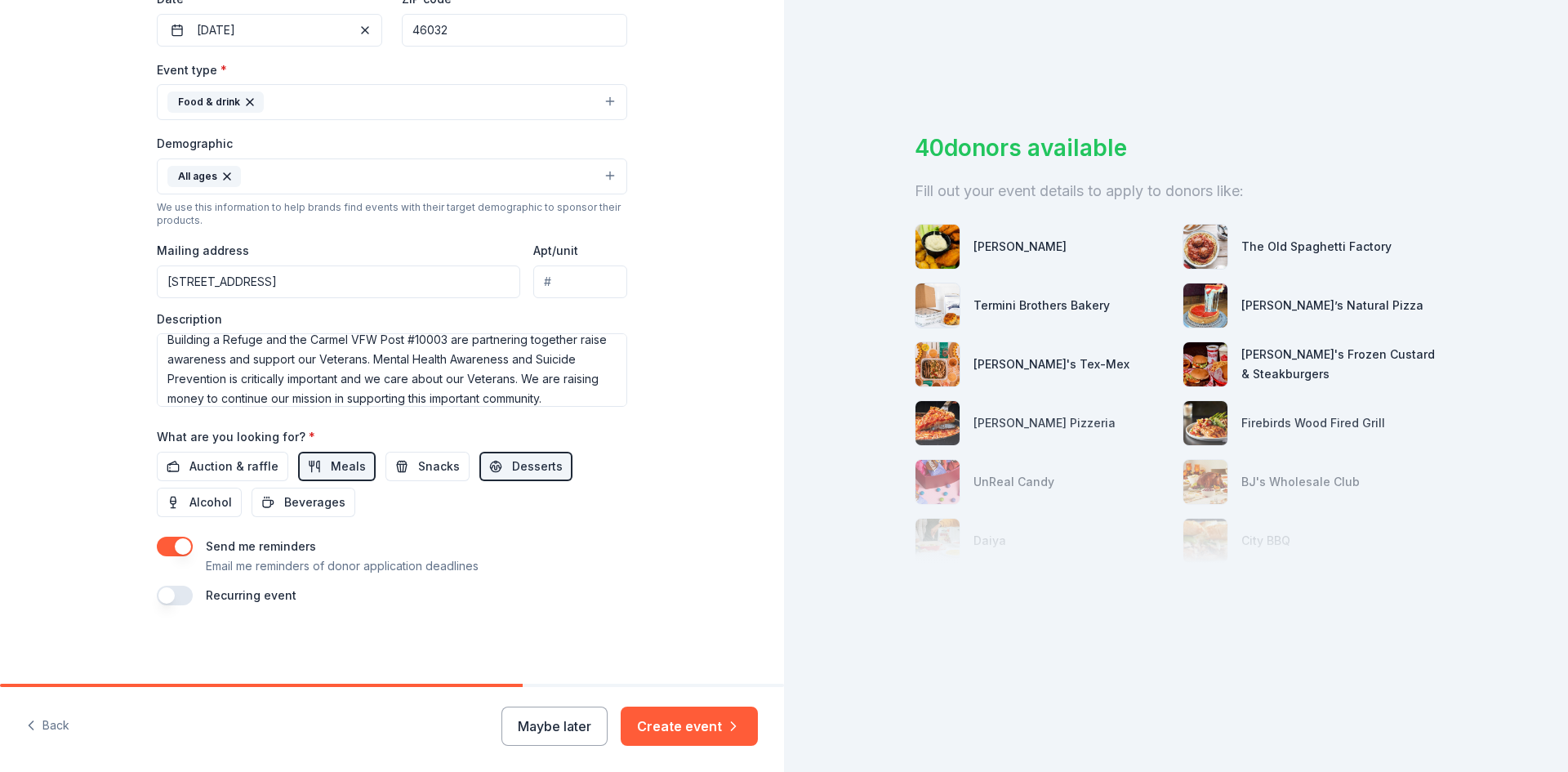
click at [418, 463] on span "Snacks" at bounding box center [439, 467] width 42 height 19
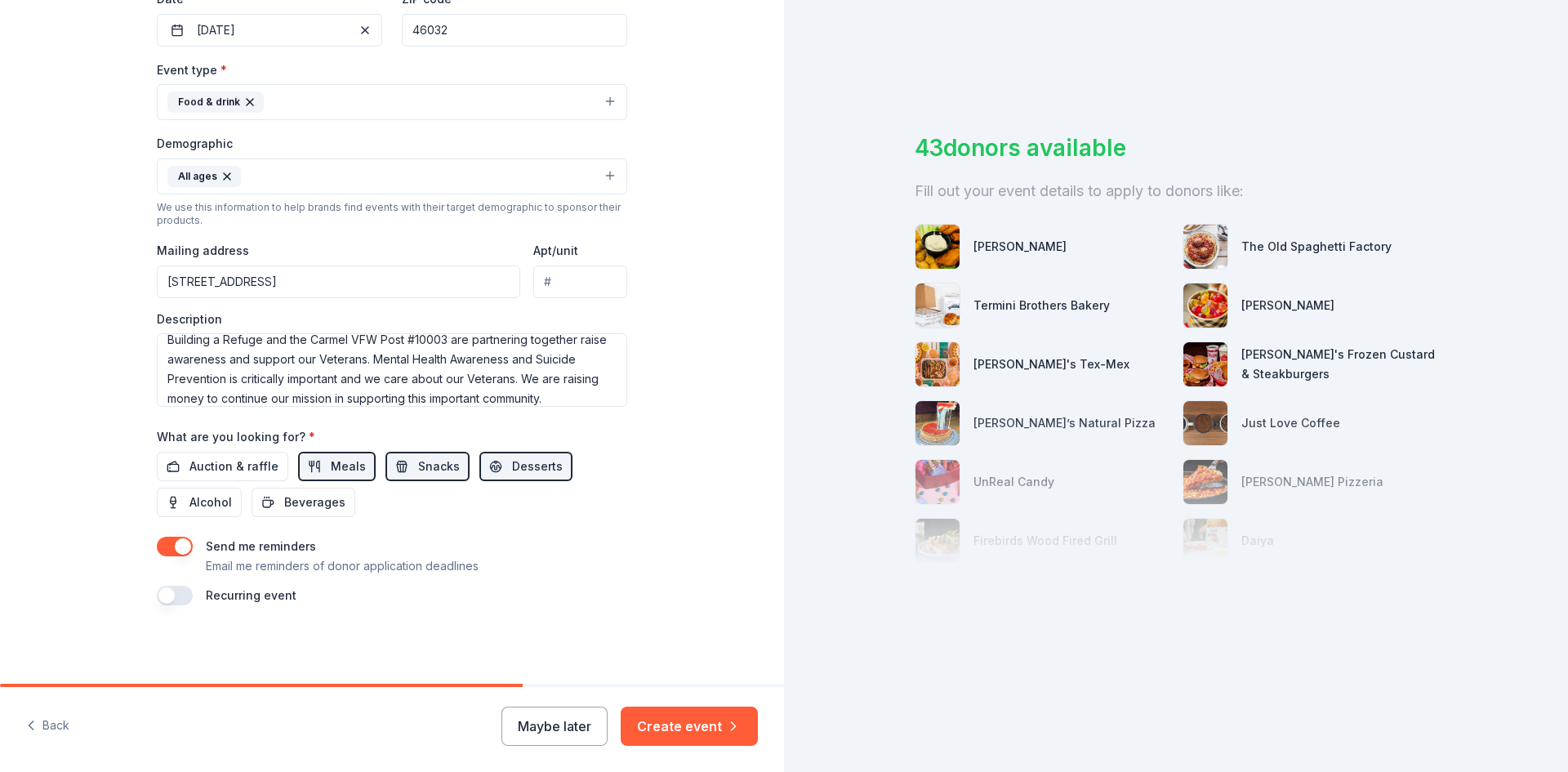
click at [1183, 198] on div "Fill out your event details to apply to donors like:" at bounding box center [1176, 190] width 523 height 26
click at [177, 546] on button "button" at bounding box center [174, 546] width 36 height 19
click at [338, 459] on span "Meals" at bounding box center [348, 467] width 35 height 19
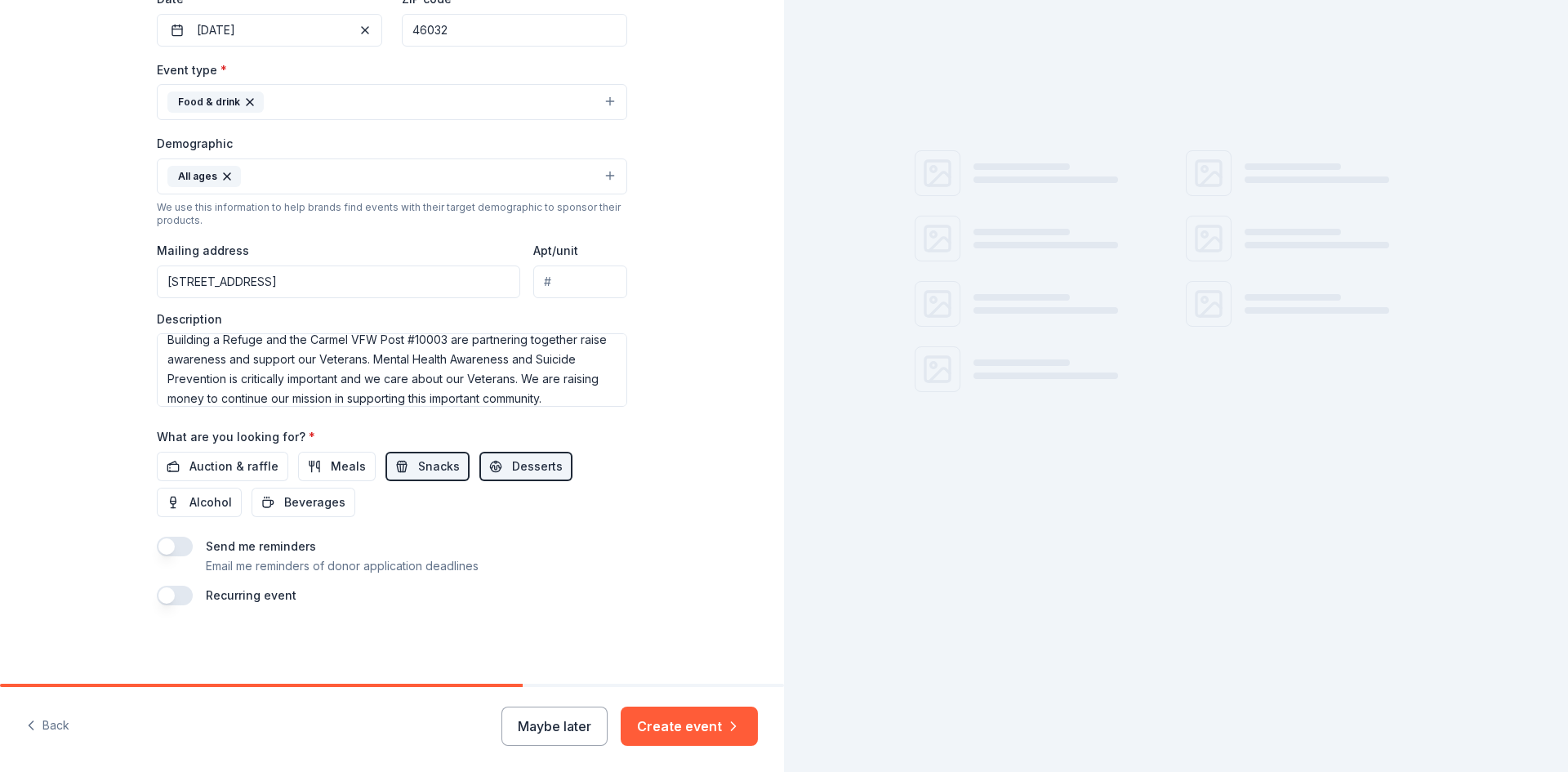
click at [418, 466] on span "Snacks" at bounding box center [439, 467] width 42 height 19
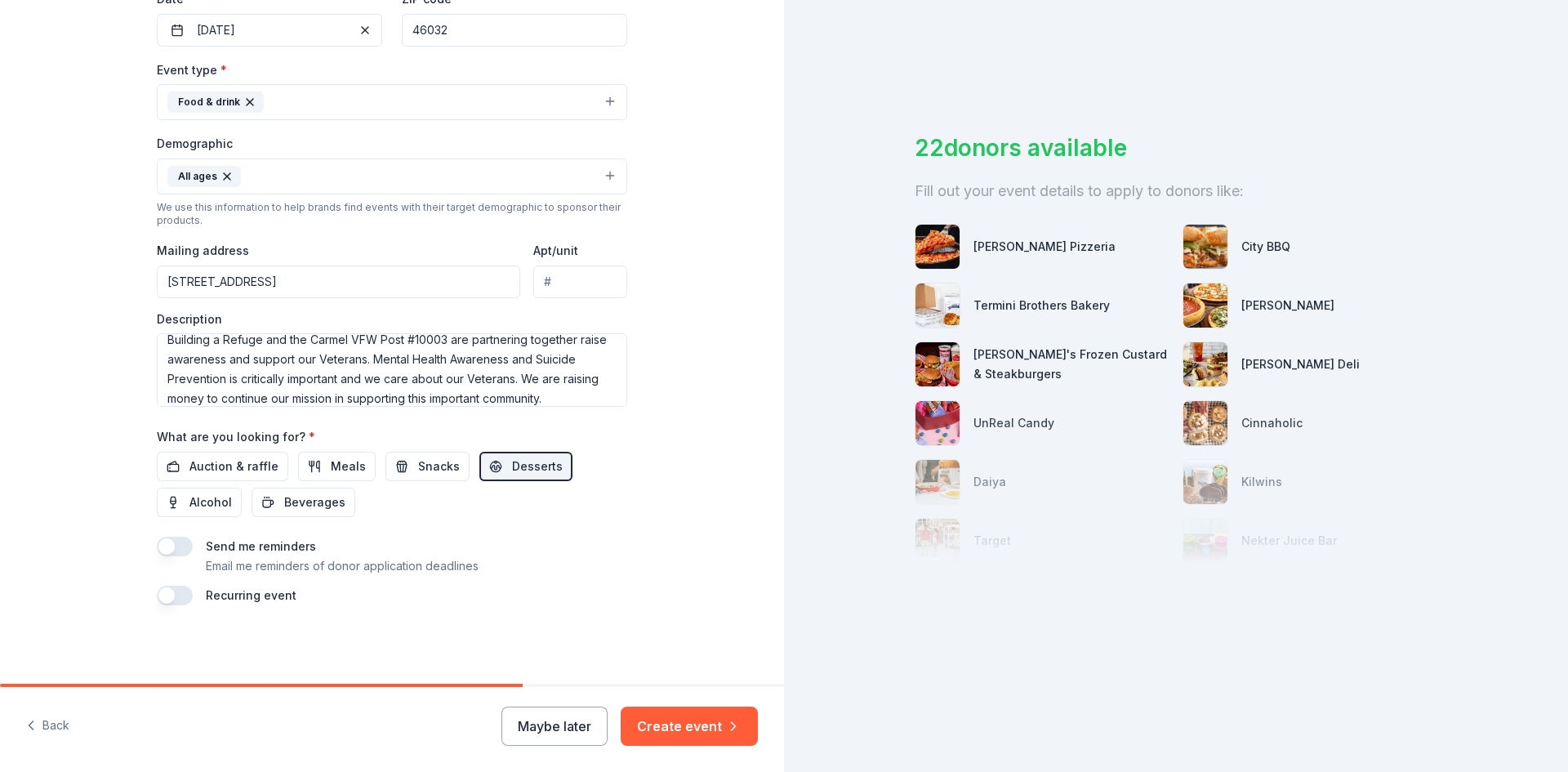
click at [232, 463] on span "Auction & raffle" at bounding box center [234, 467] width 89 height 19
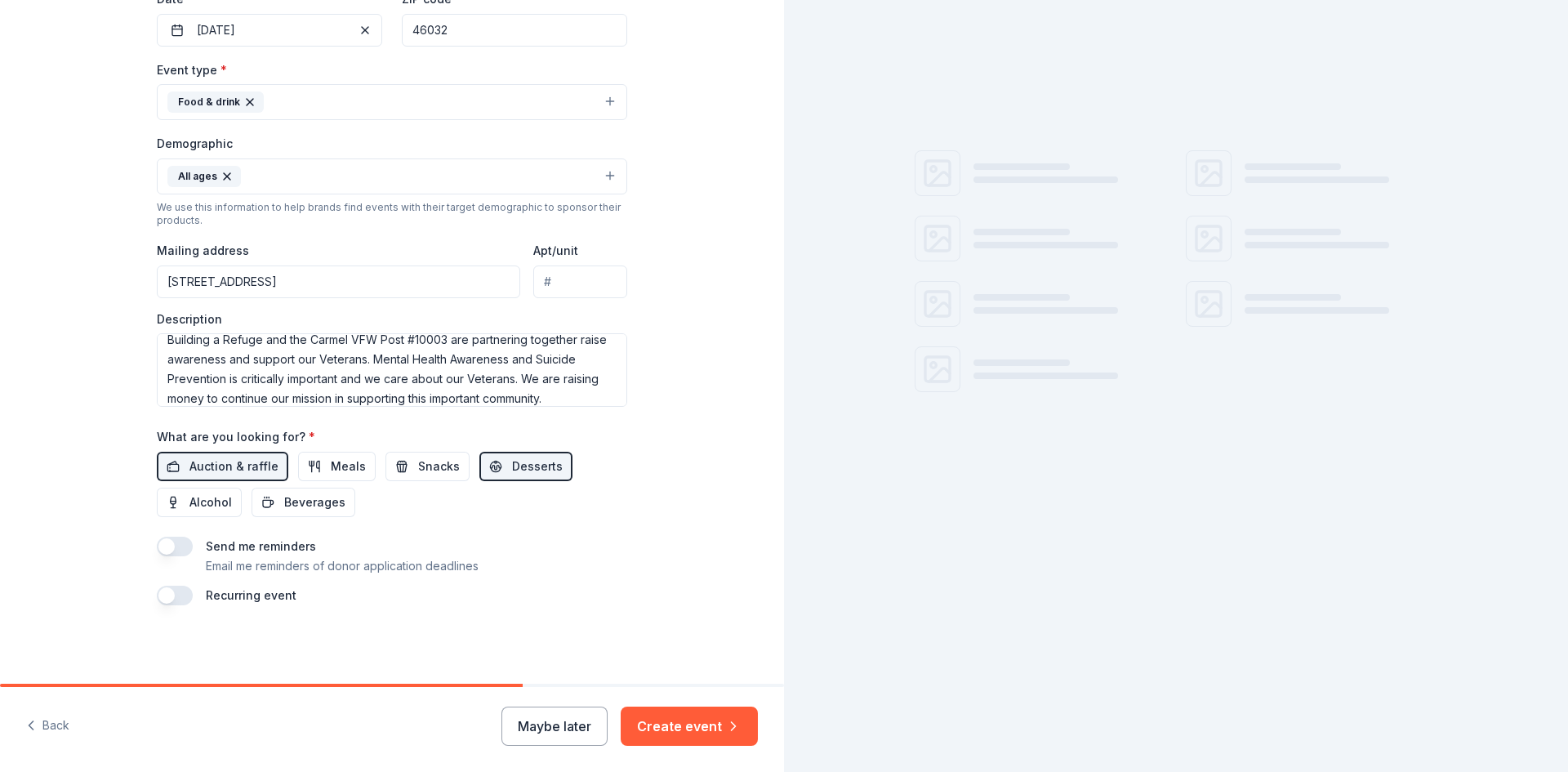
click at [494, 471] on button "Desserts" at bounding box center [526, 467] width 93 height 29
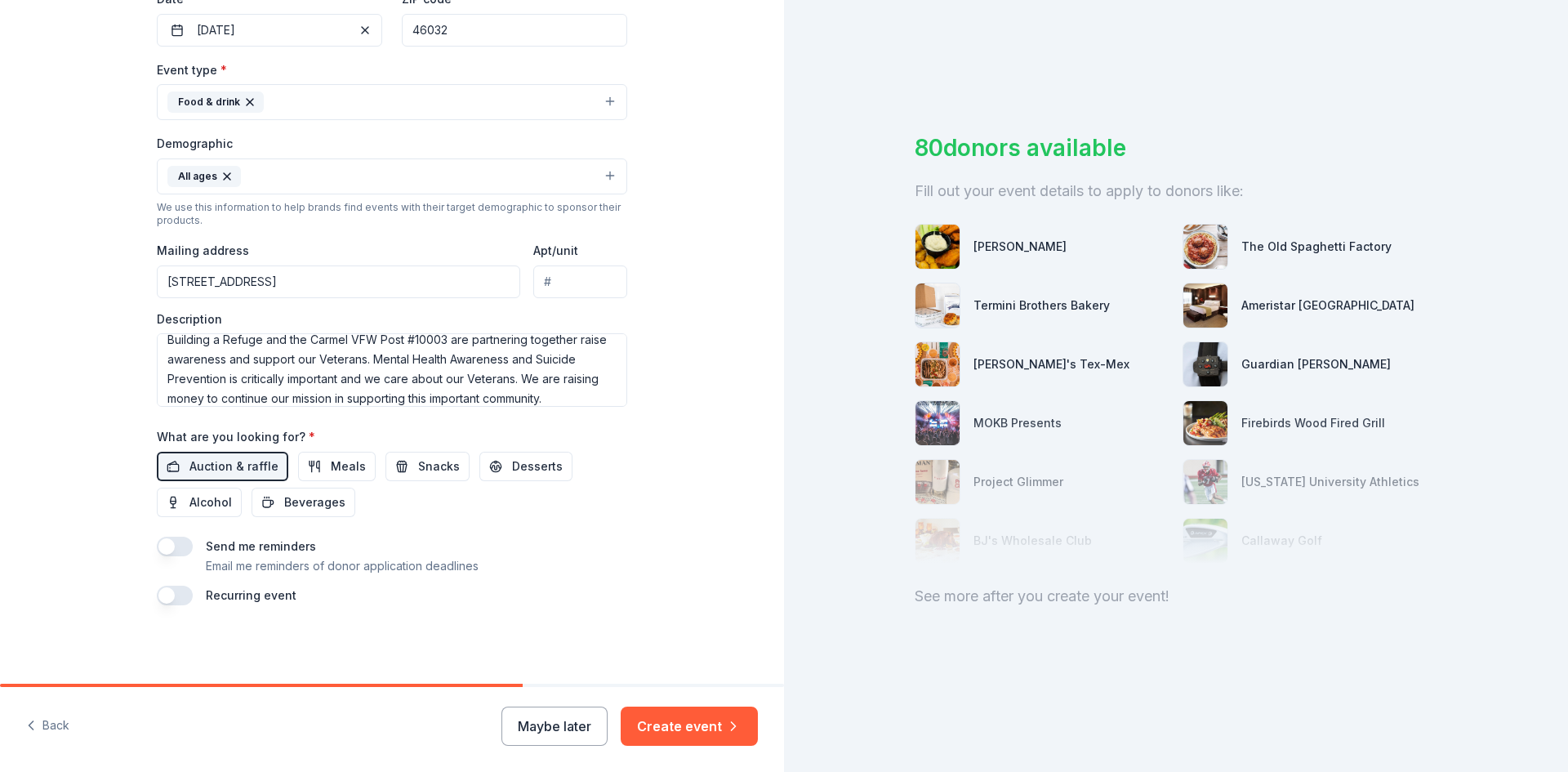
click at [964, 537] on div at bounding box center [1176, 481] width 523 height 163
click at [922, 538] on div at bounding box center [1176, 481] width 523 height 163
click at [922, 419] on div at bounding box center [1176, 481] width 523 height 163
click at [1034, 416] on div at bounding box center [1176, 481] width 523 height 163
click at [916, 267] on img at bounding box center [938, 246] width 44 height 44
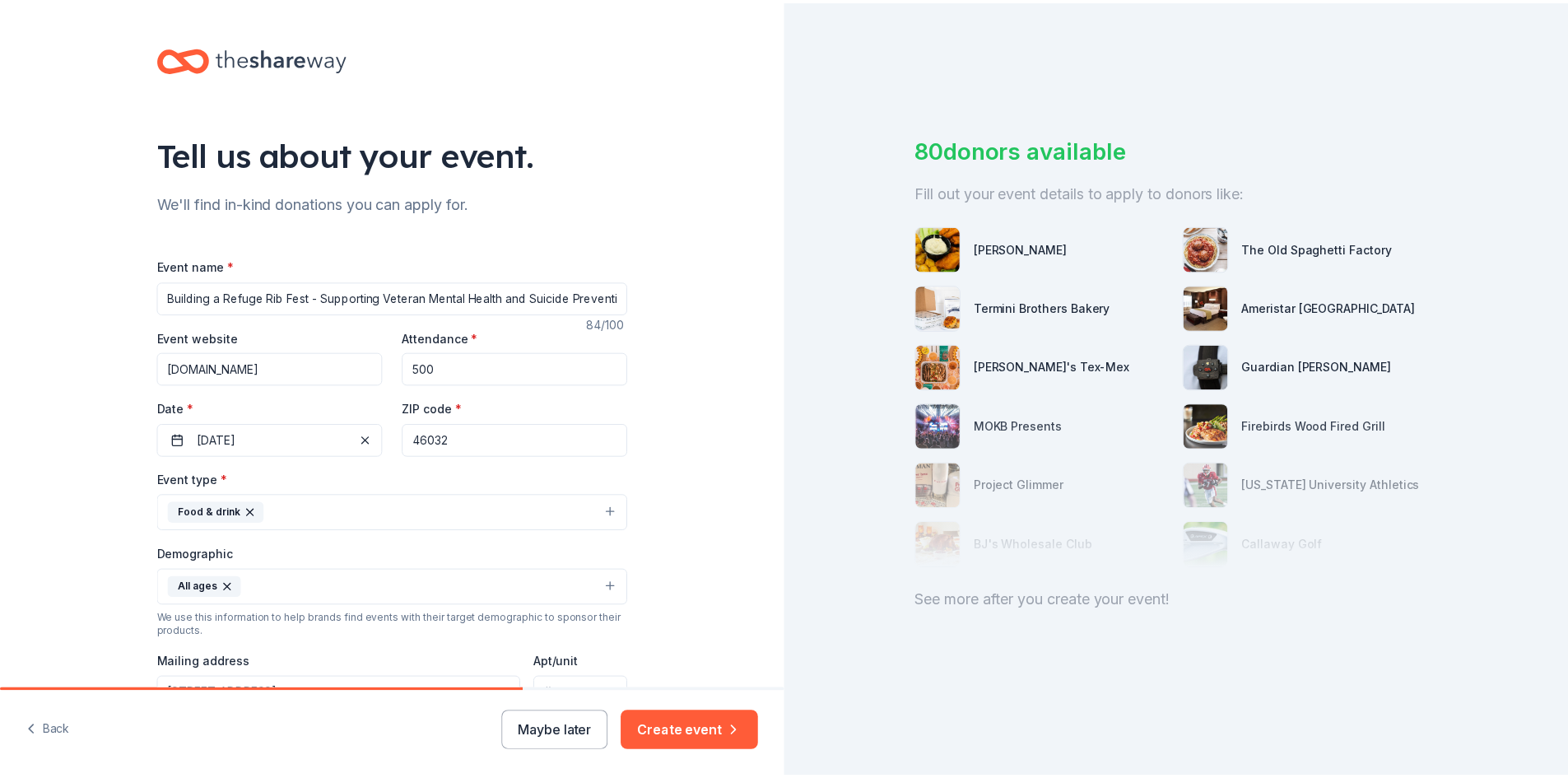
scroll to position [410, 0]
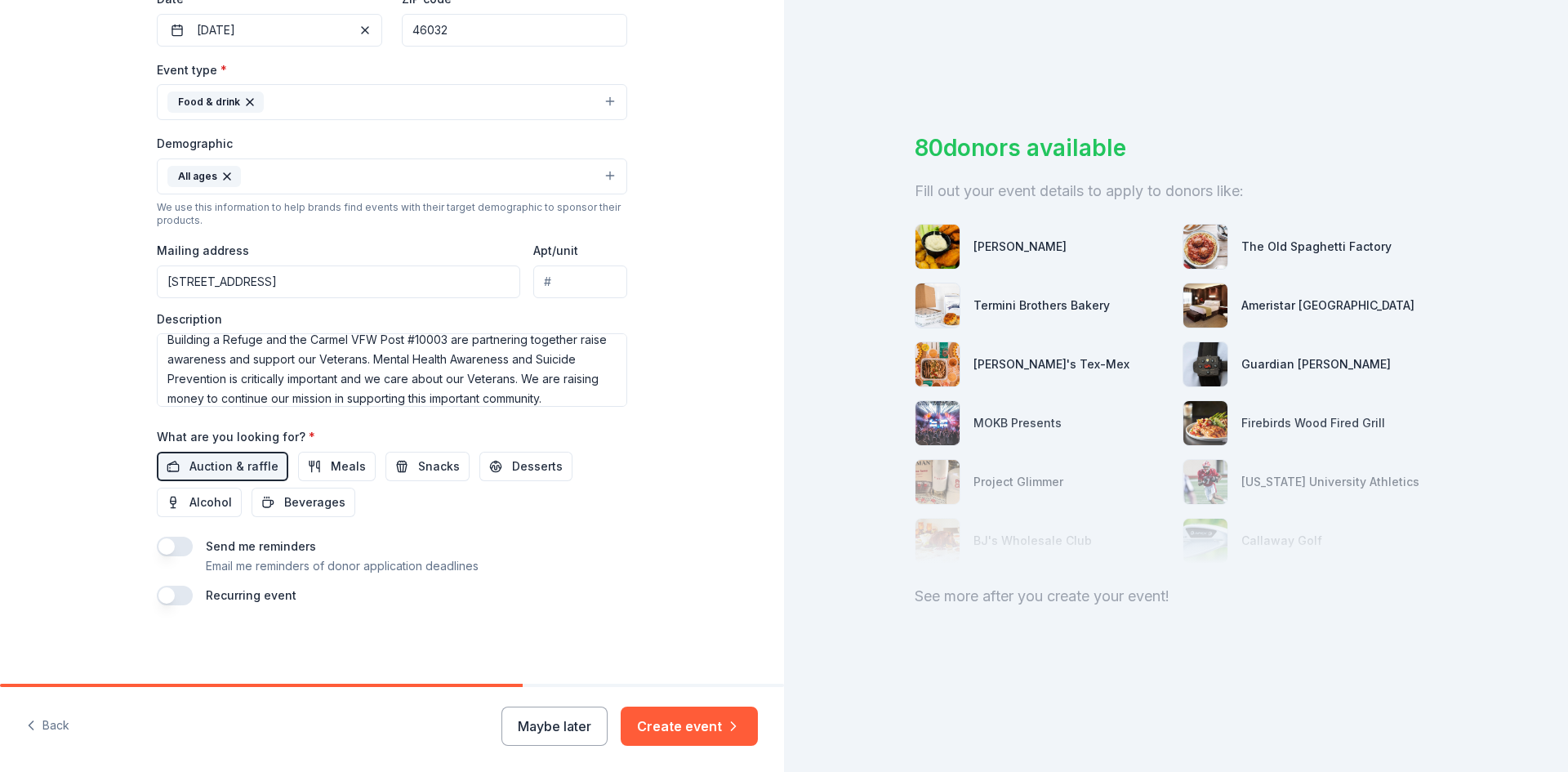
click at [674, 731] on button "Create event" at bounding box center [690, 726] width 137 height 40
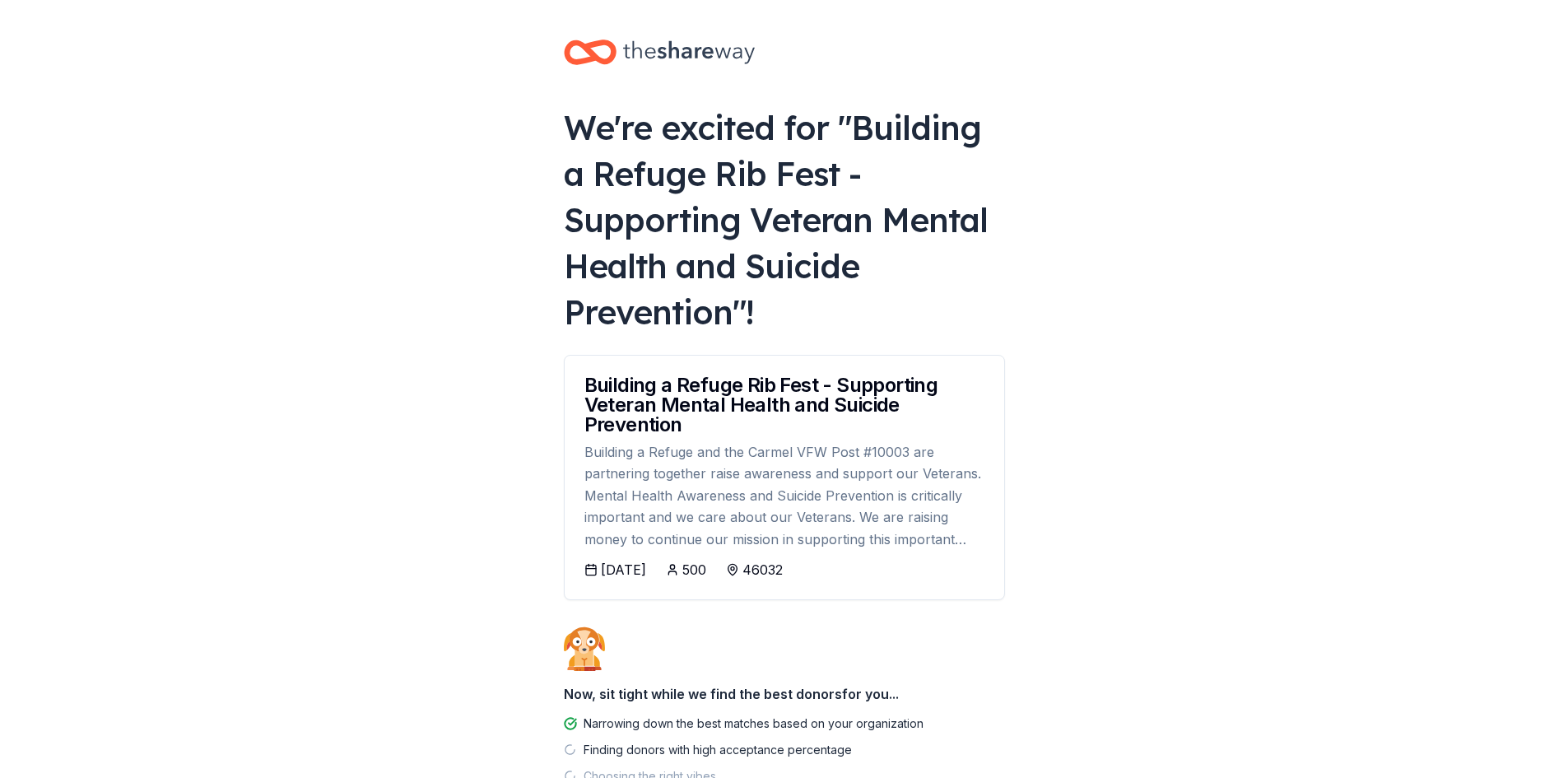
scroll to position [117, 0]
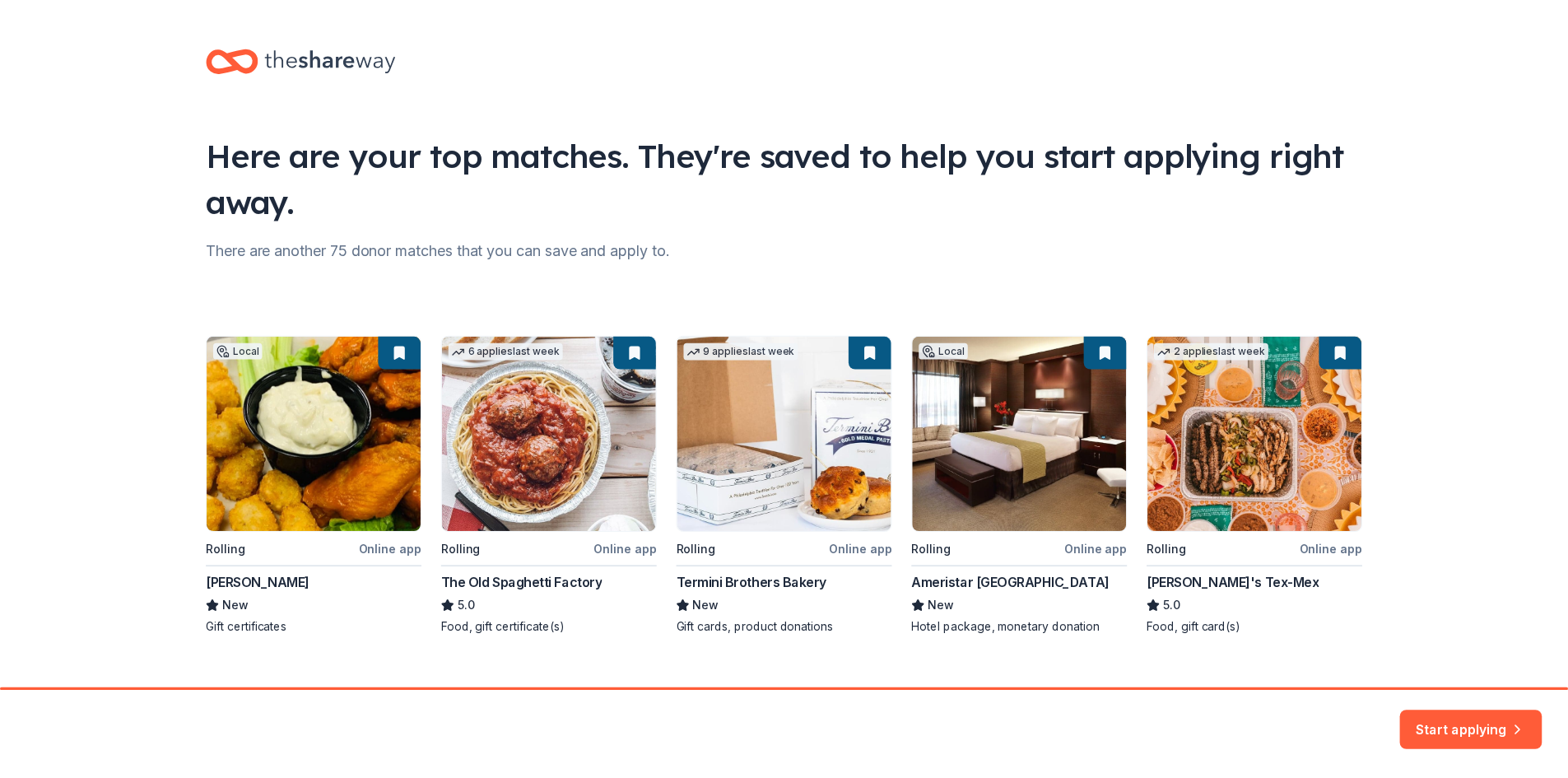
scroll to position [26, 0]
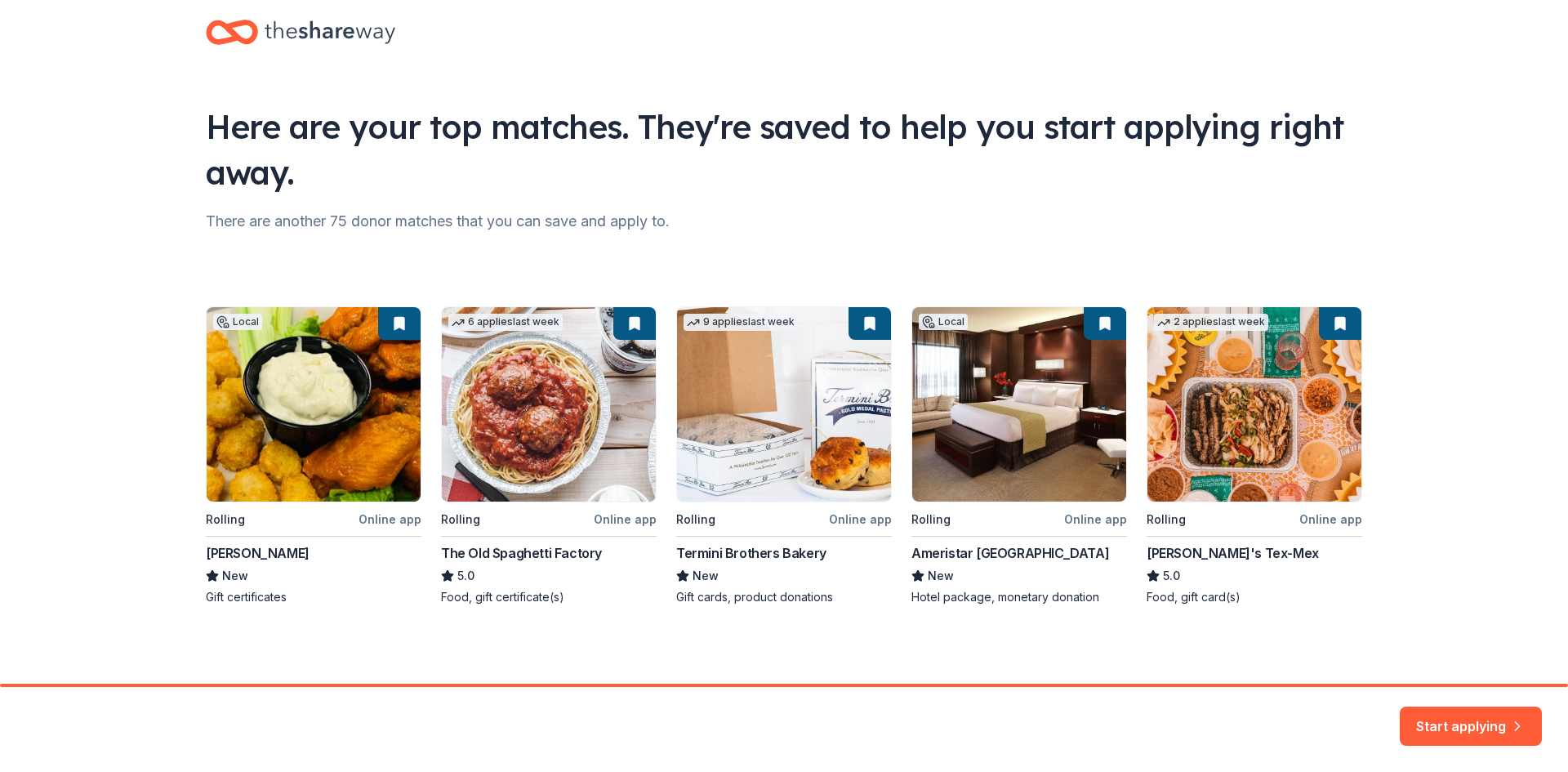
click at [1452, 716] on button "Start applying" at bounding box center [1470, 716] width 142 height 40
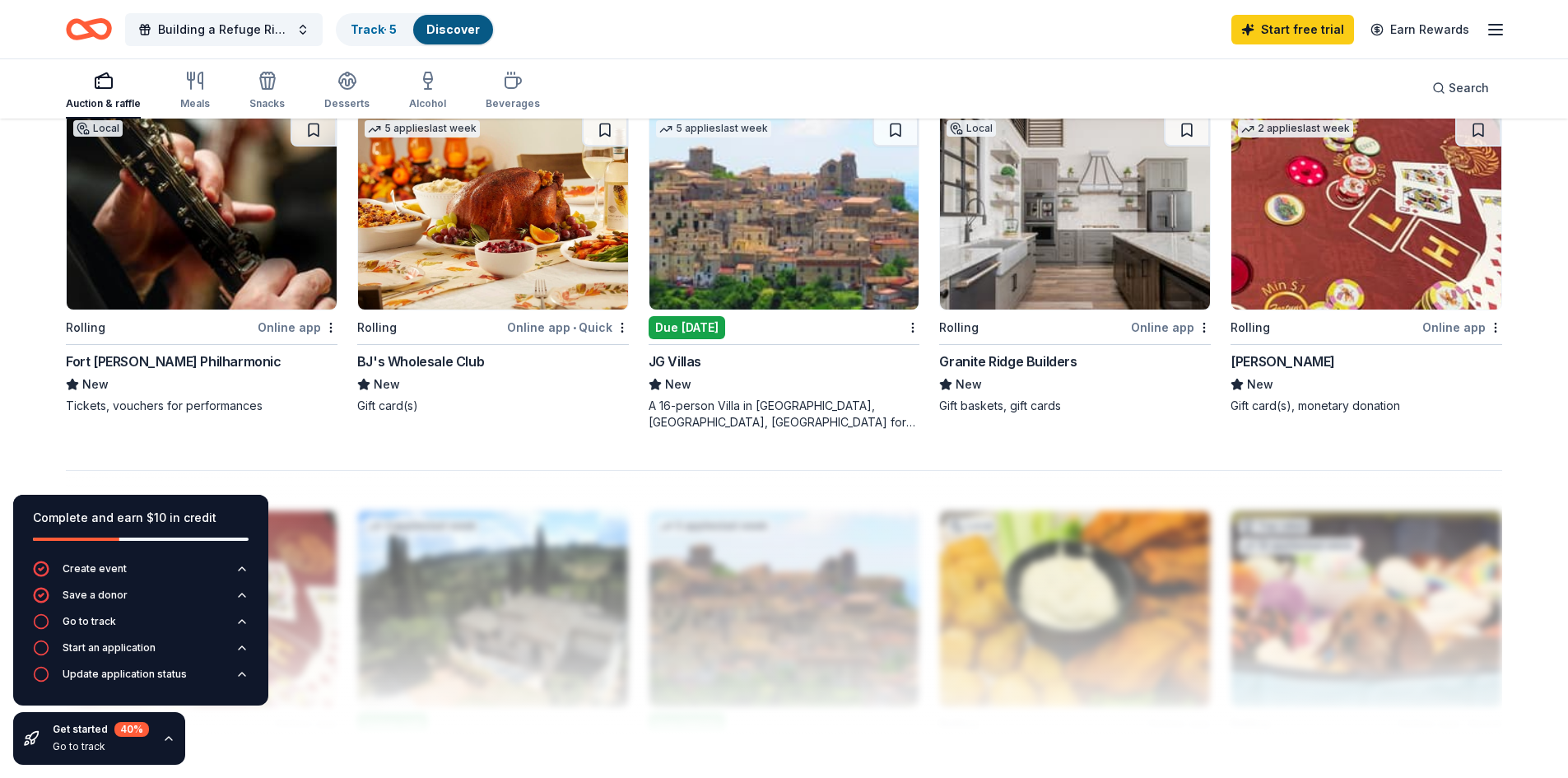
scroll to position [1153, 0]
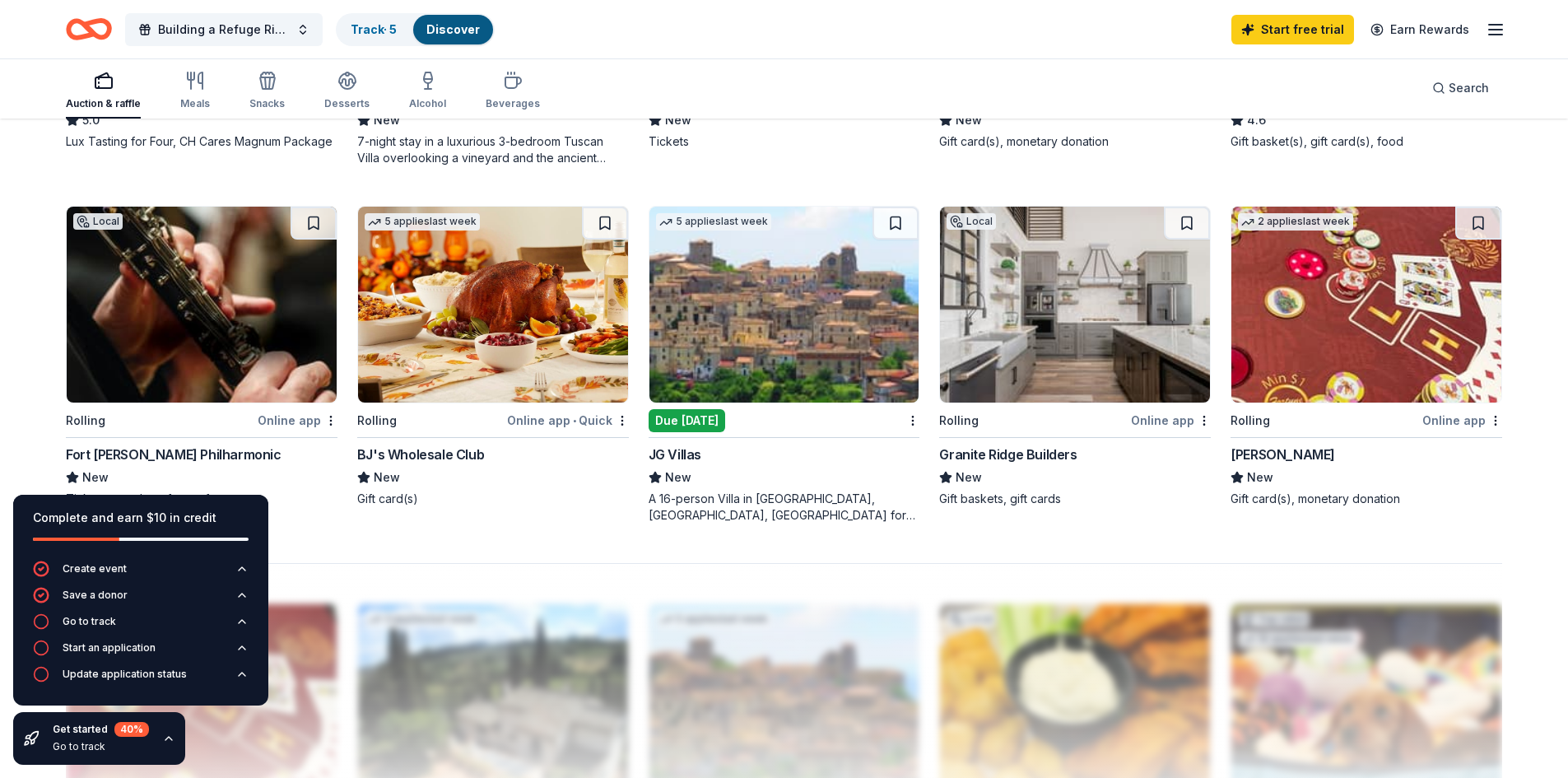
click at [539, 312] on img at bounding box center [492, 304] width 270 height 196
click at [711, 421] on div "Due [DATE]" at bounding box center [686, 421] width 77 height 23
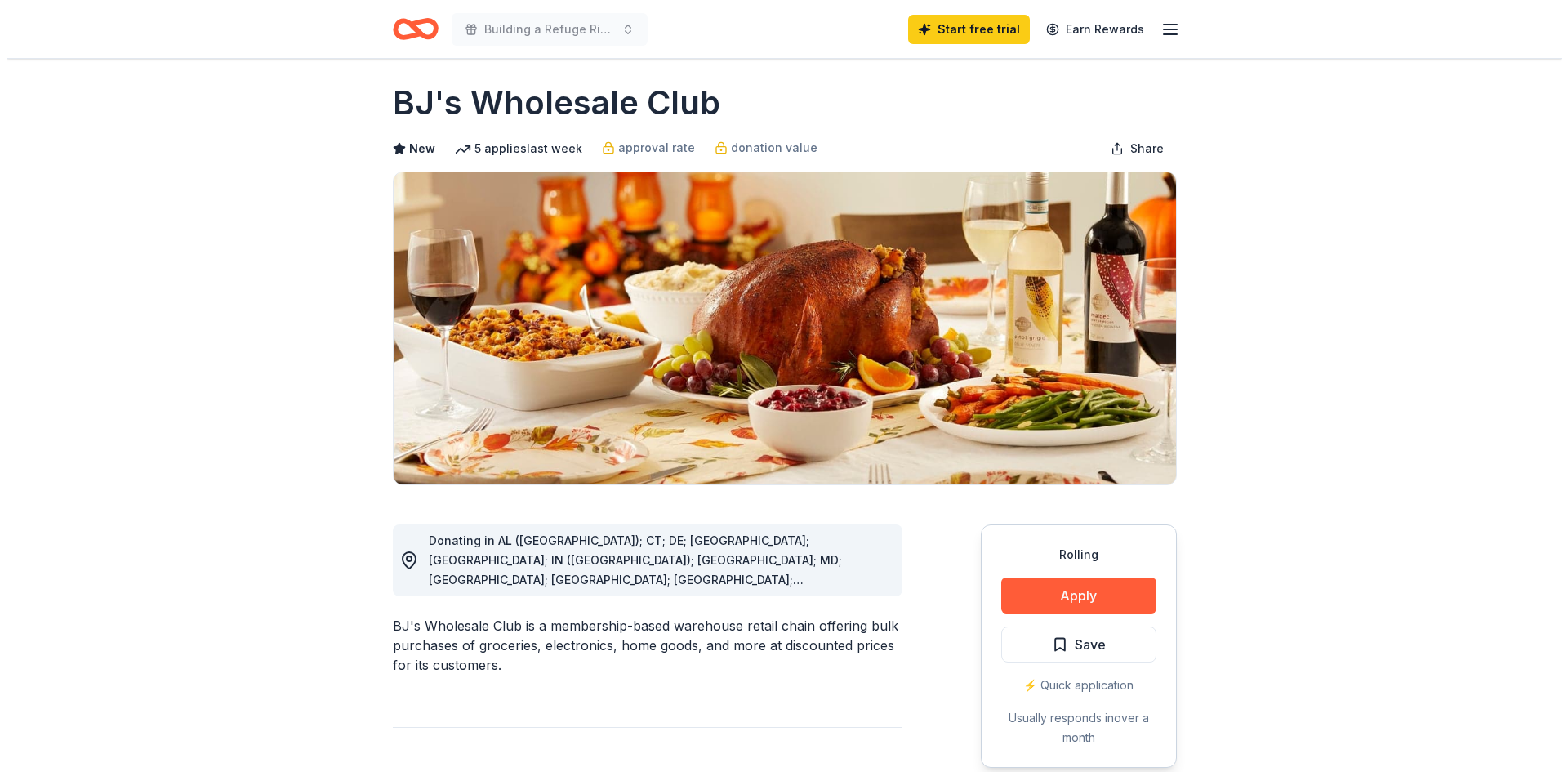
scroll to position [245, 0]
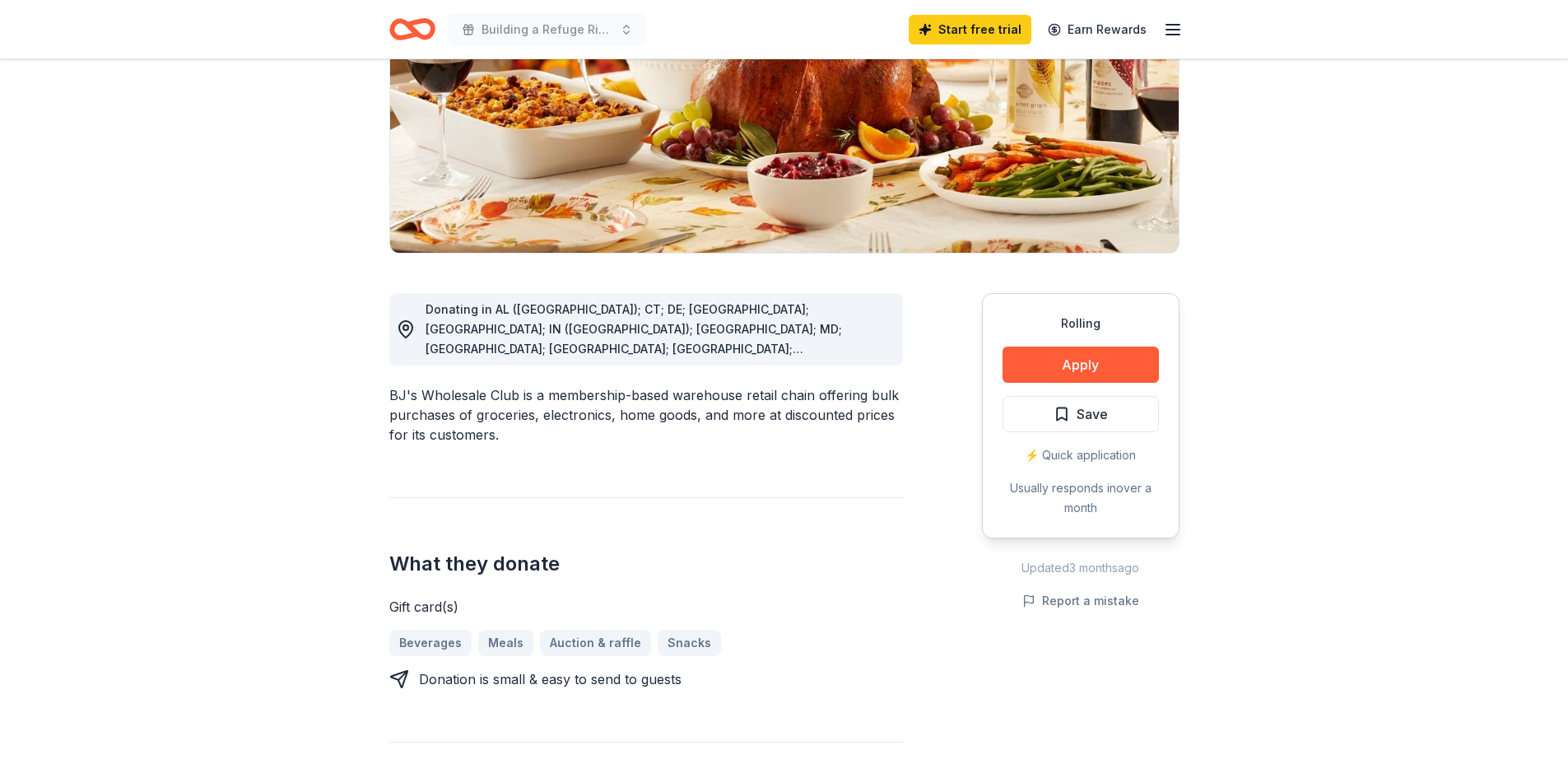
click at [1098, 359] on button "Apply" at bounding box center [1080, 364] width 157 height 36
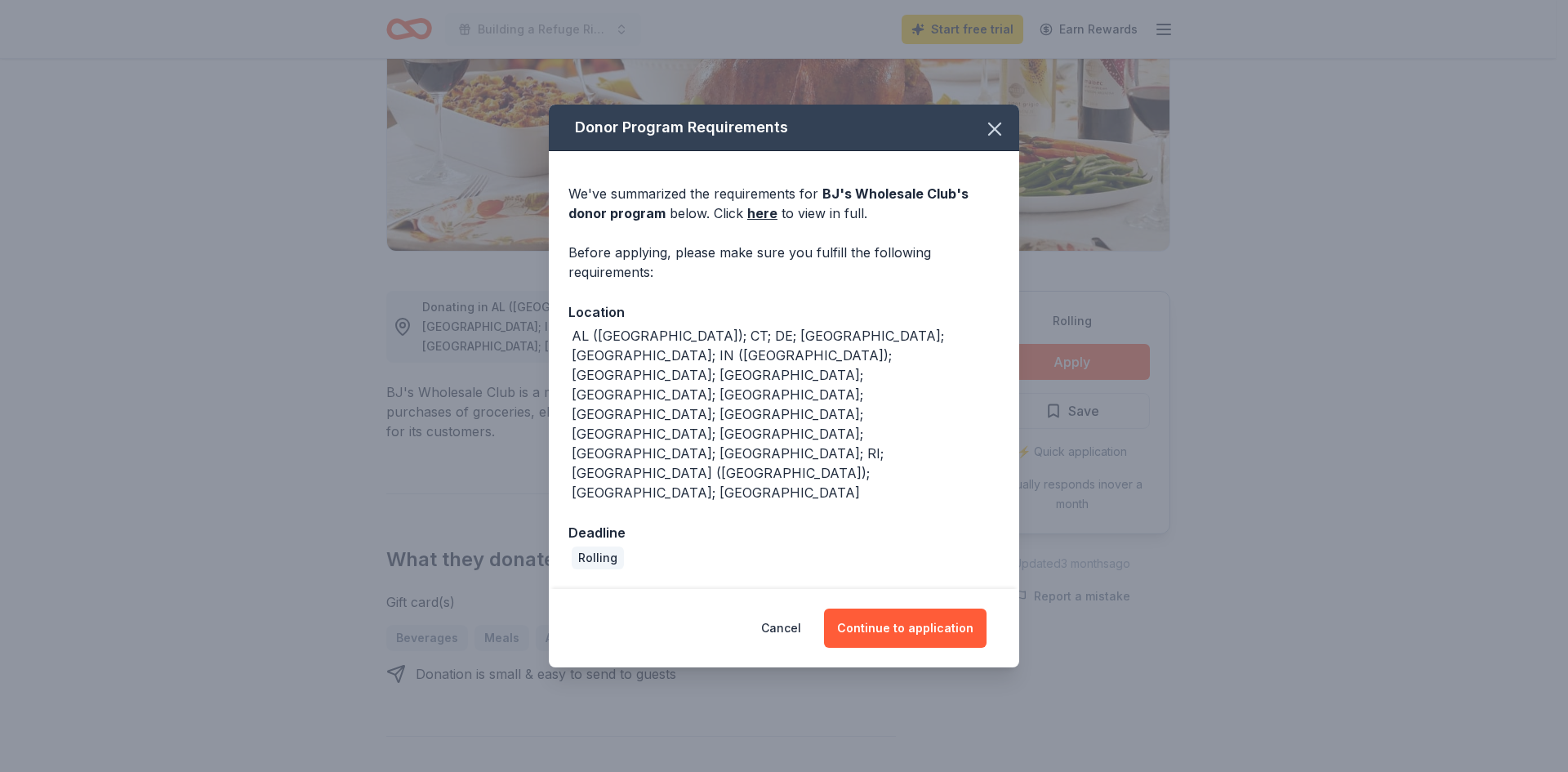
click at [953, 609] on button "Continue to application" at bounding box center [905, 628] width 162 height 40
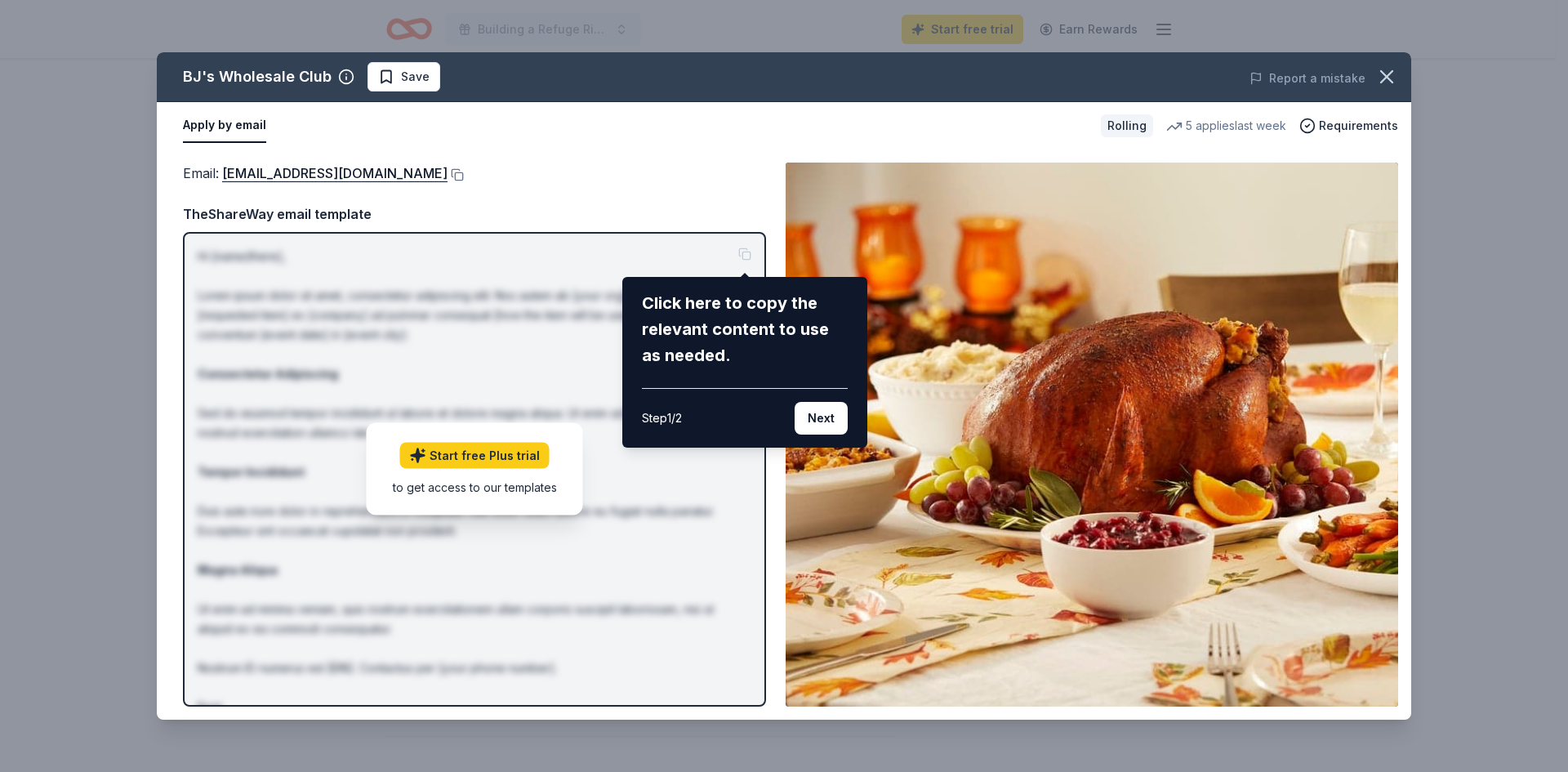
click at [823, 422] on button "Next" at bounding box center [821, 418] width 53 height 33
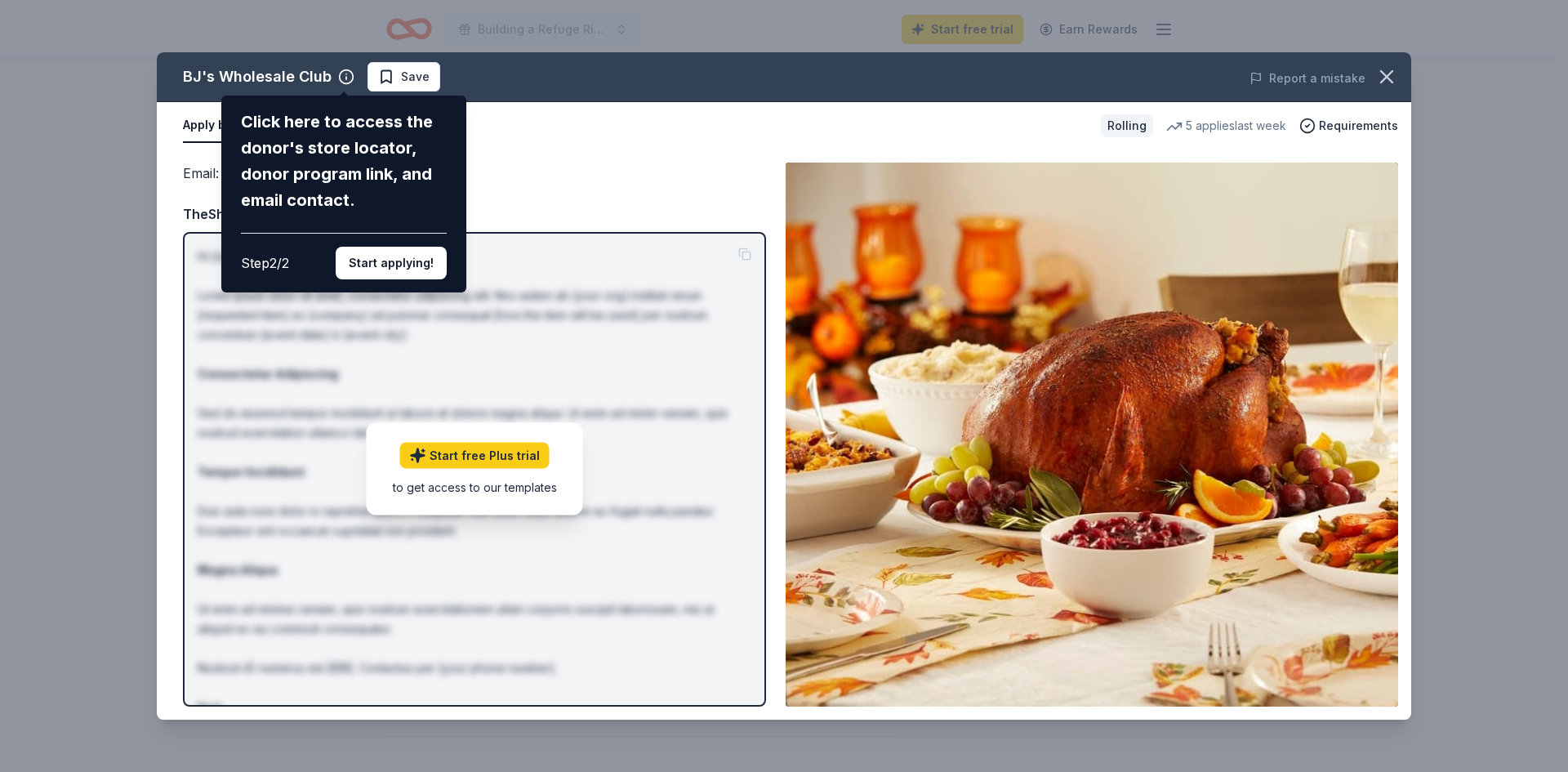
click at [390, 267] on button "Start applying!" at bounding box center [390, 263] width 111 height 33
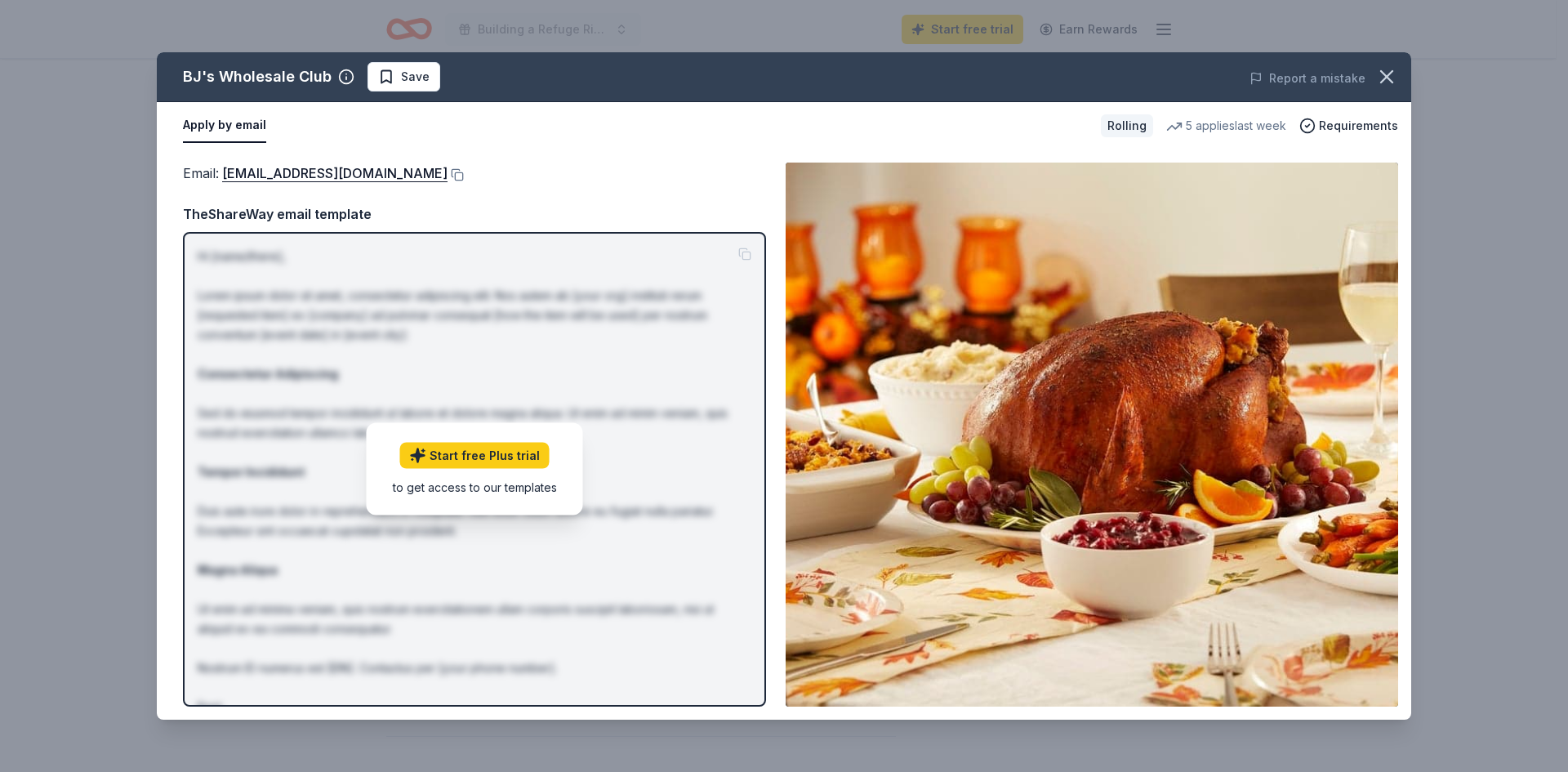
click at [476, 457] on link "Start free Plus trial" at bounding box center [474, 455] width 150 height 26
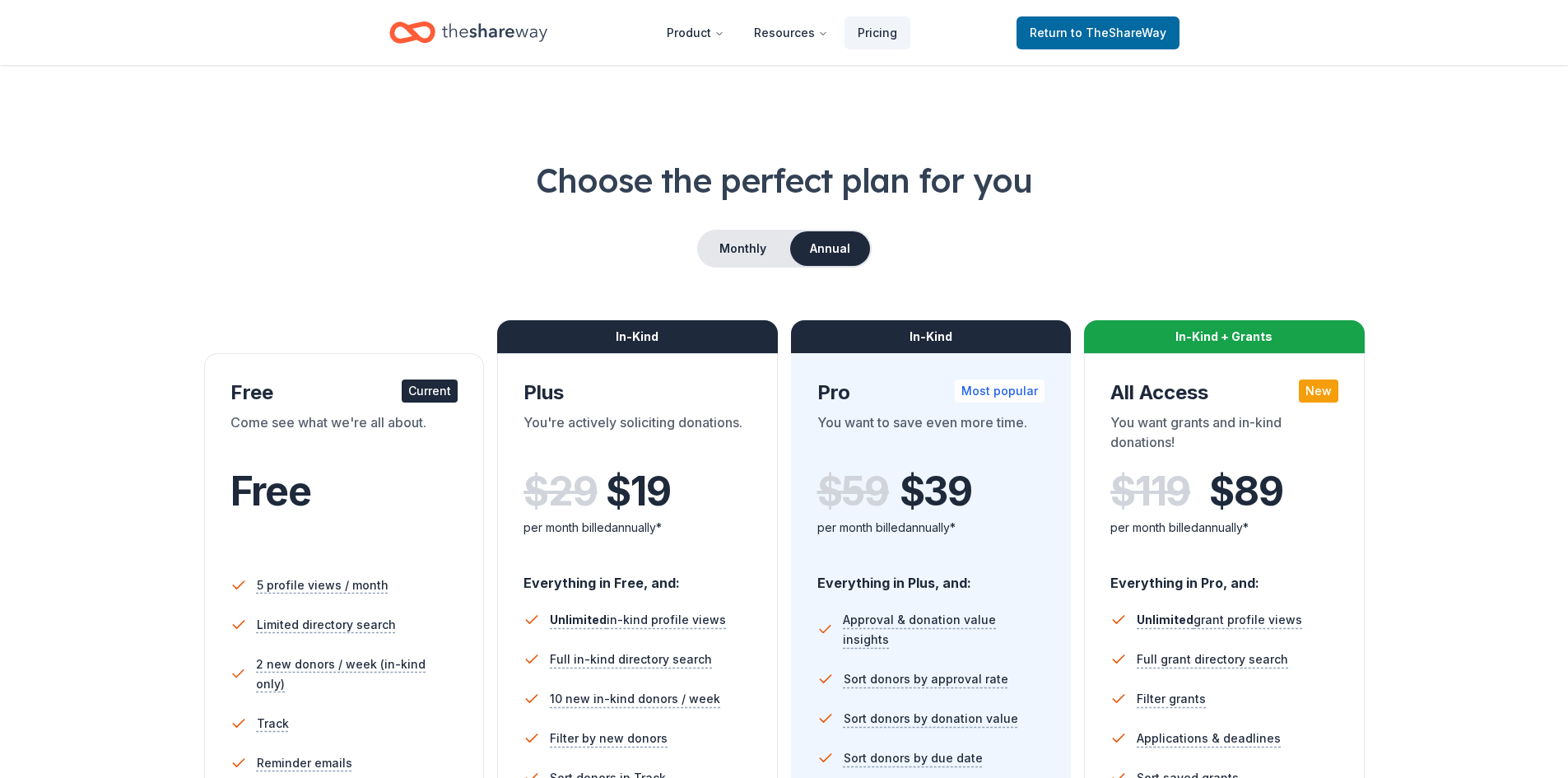
click at [1110, 30] on span "to TheShareWay" at bounding box center [1118, 32] width 95 height 14
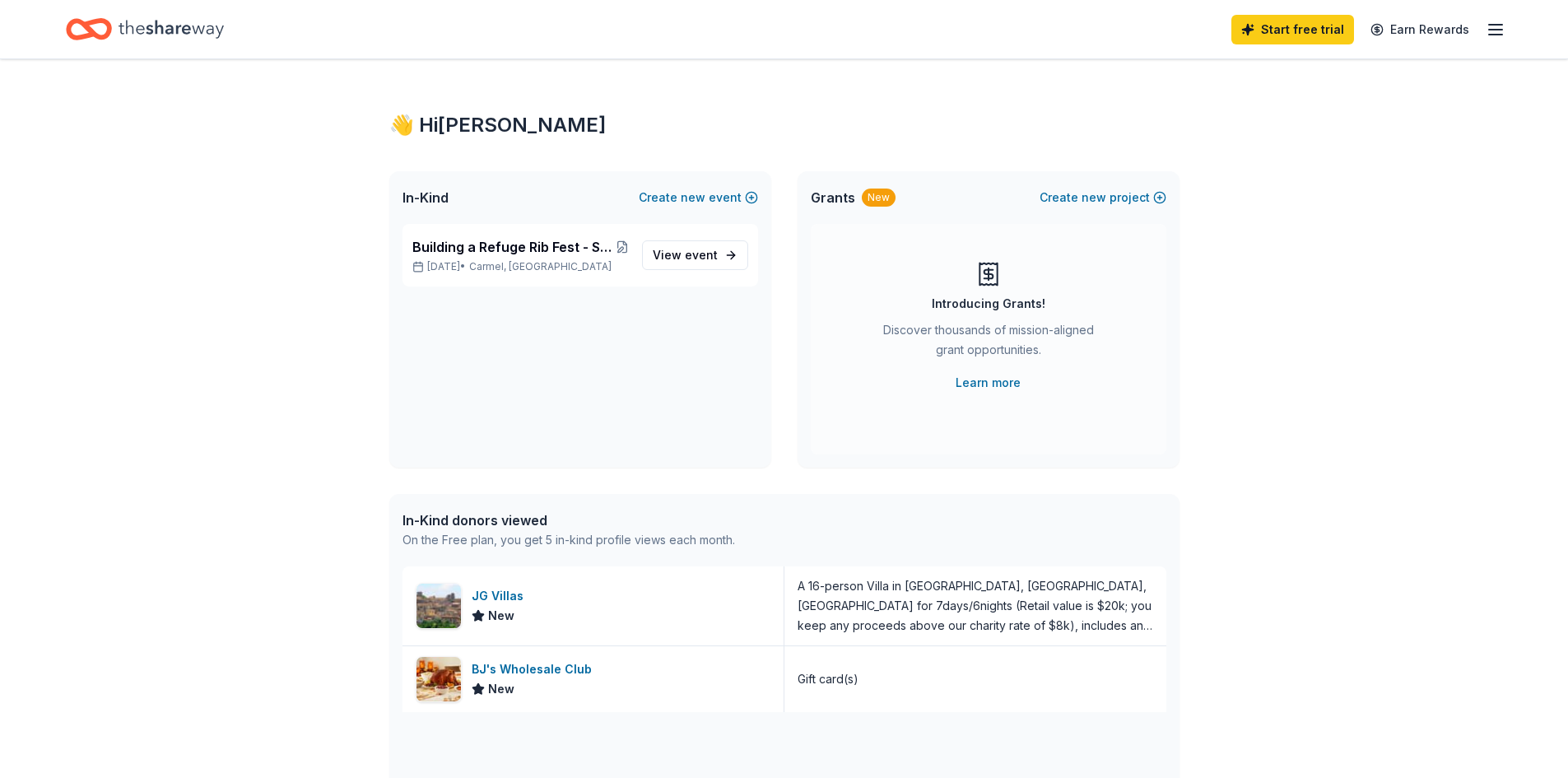
click at [477, 240] on span "Building a Refuge Rib Fest - Supporting Veteran Mental Health and Suicide Preve…" at bounding box center [514, 246] width 203 height 19
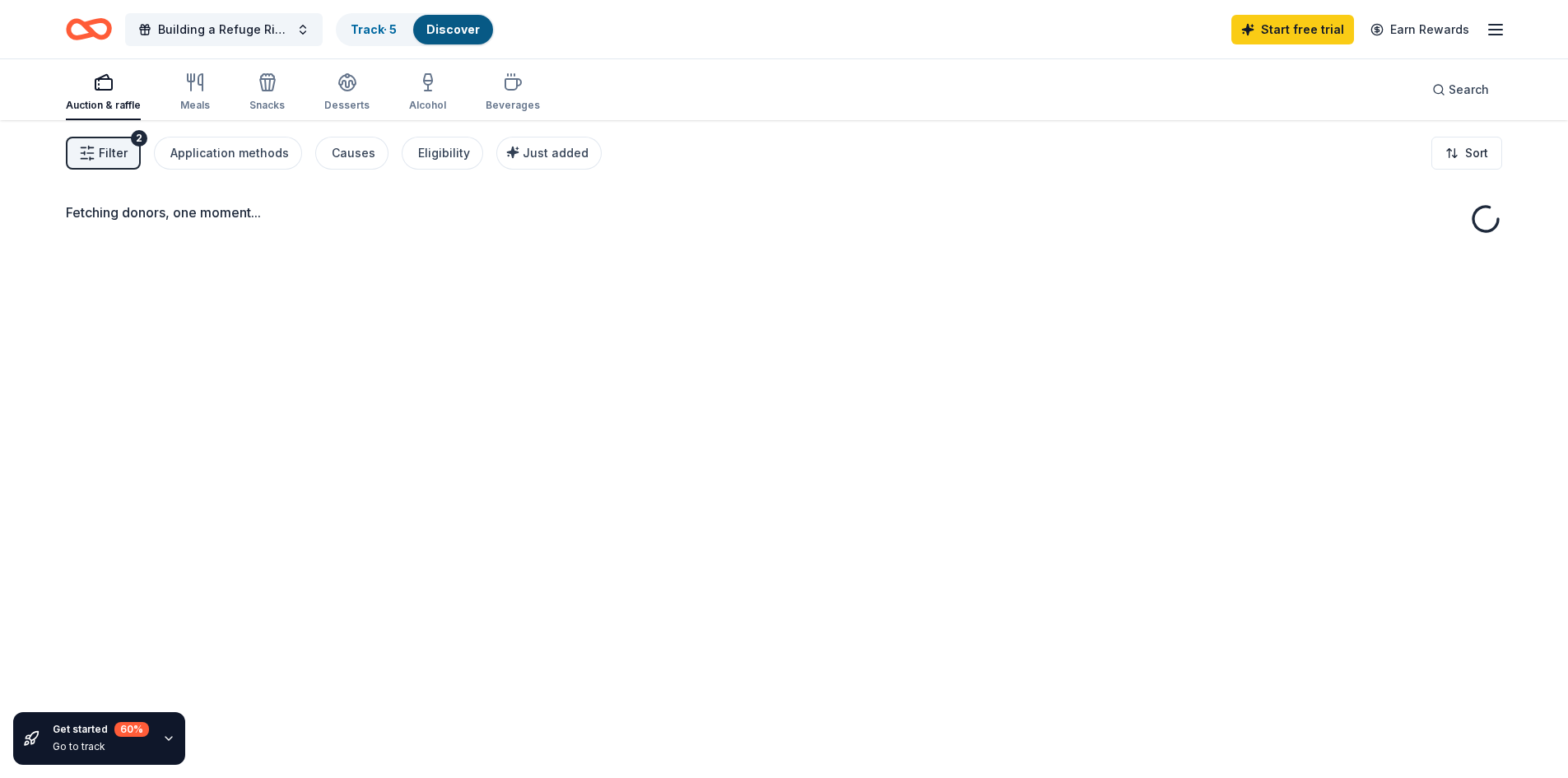
click at [200, 149] on div "Application methods" at bounding box center [230, 153] width 119 height 19
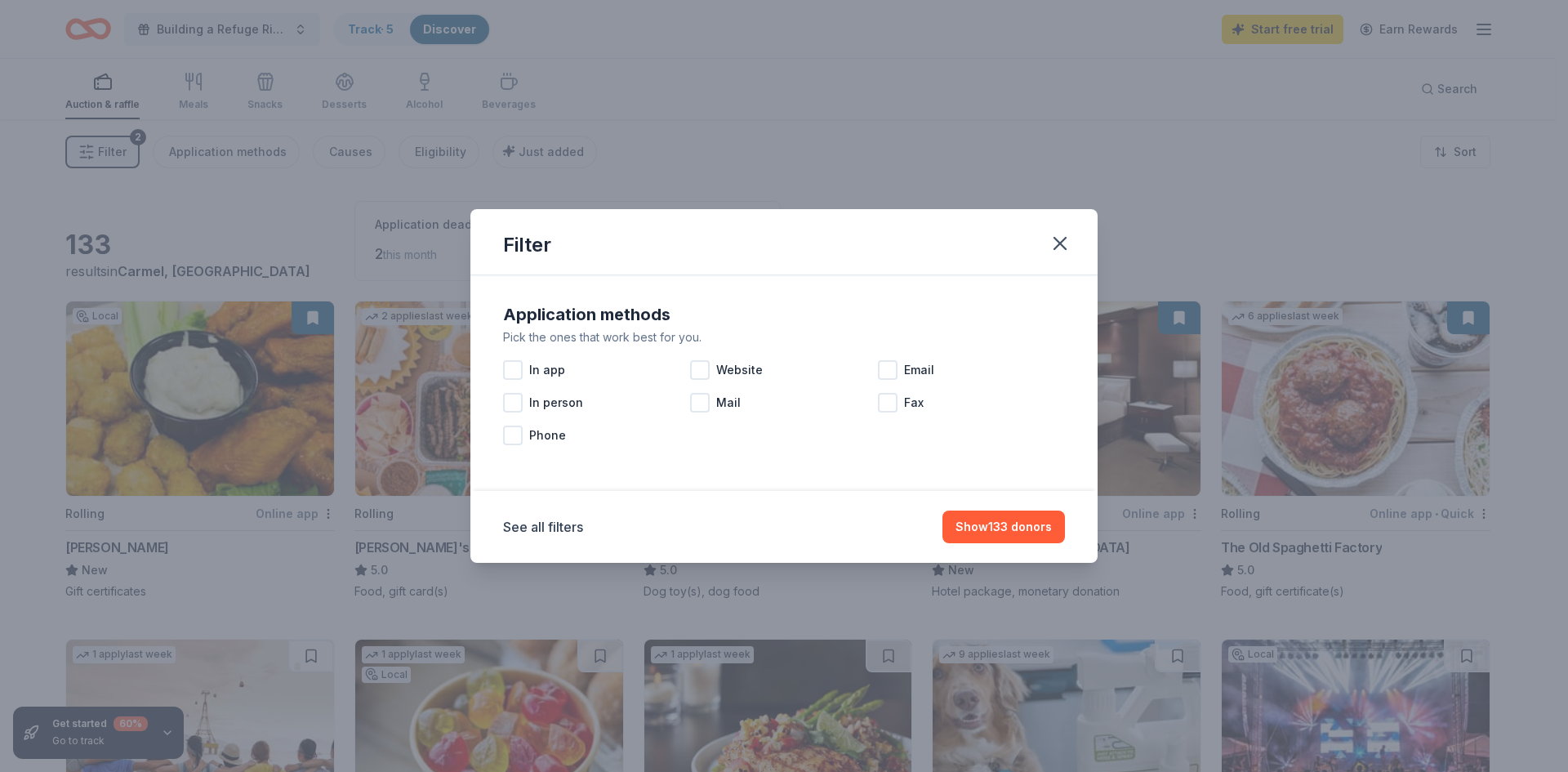
click at [519, 402] on div at bounding box center [513, 403] width 19 height 19
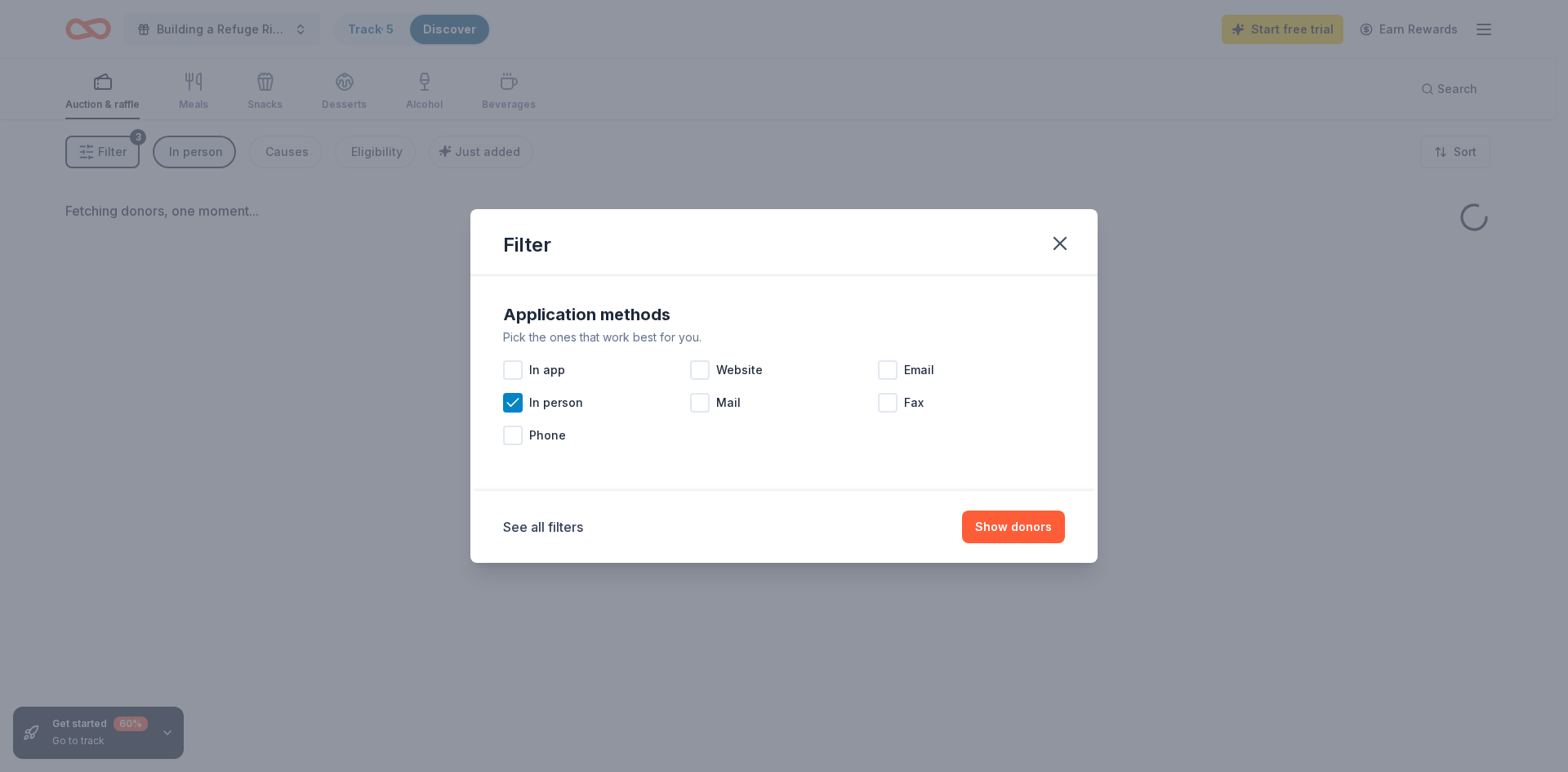
click at [1037, 528] on button "Show donors" at bounding box center [1013, 527] width 103 height 33
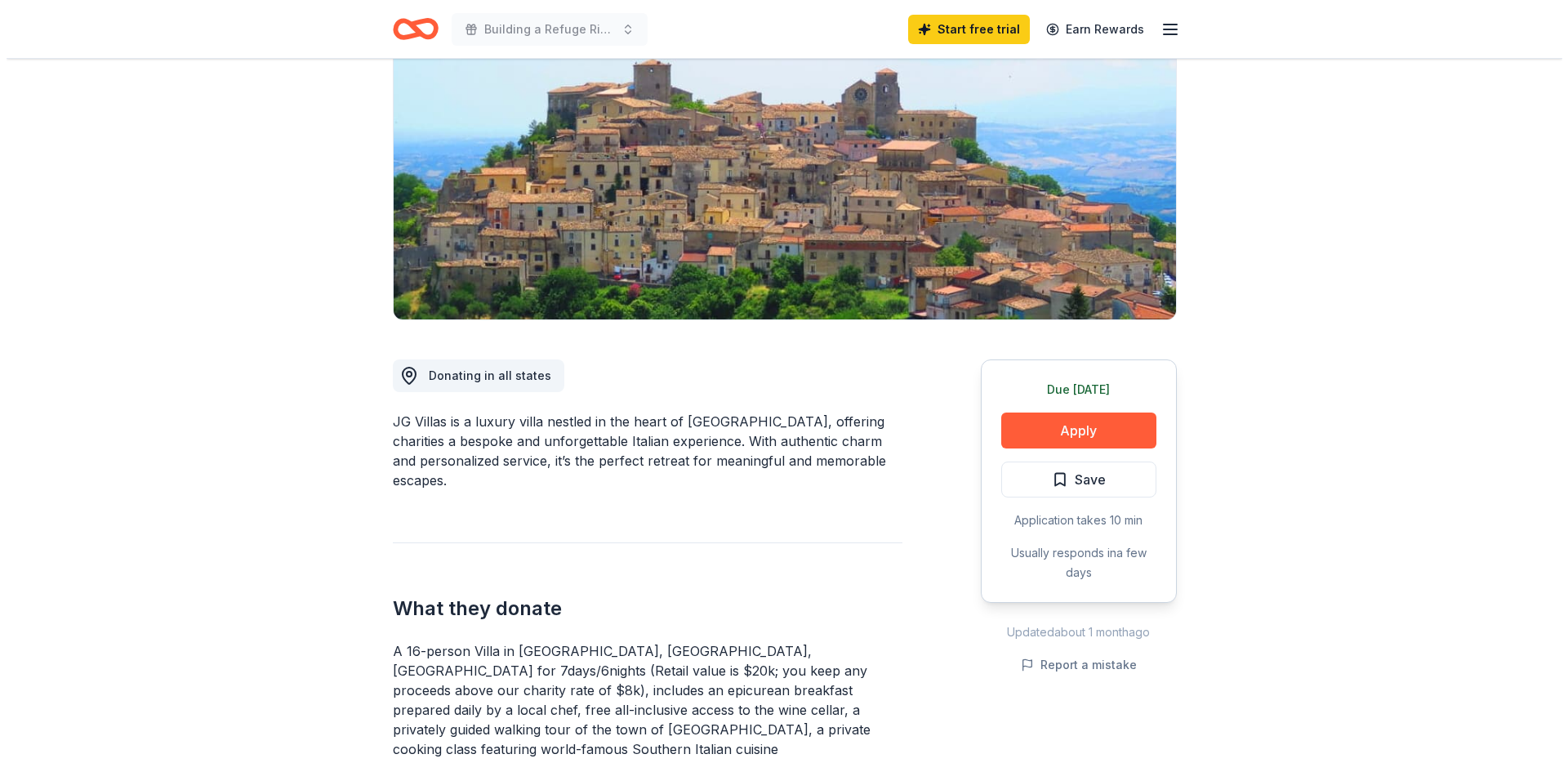
scroll to position [327, 0]
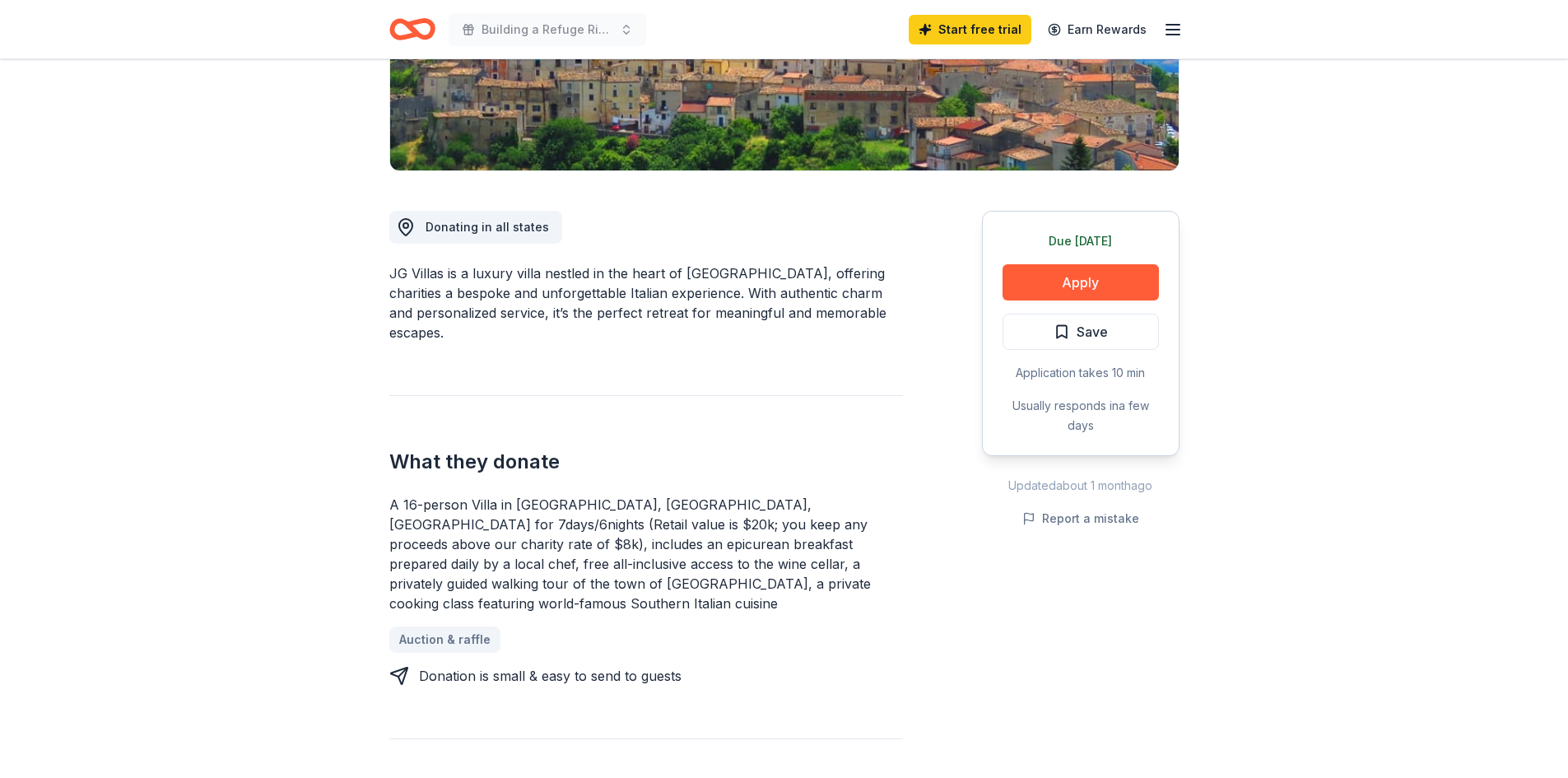
click at [1099, 285] on button "Apply" at bounding box center [1080, 281] width 157 height 36
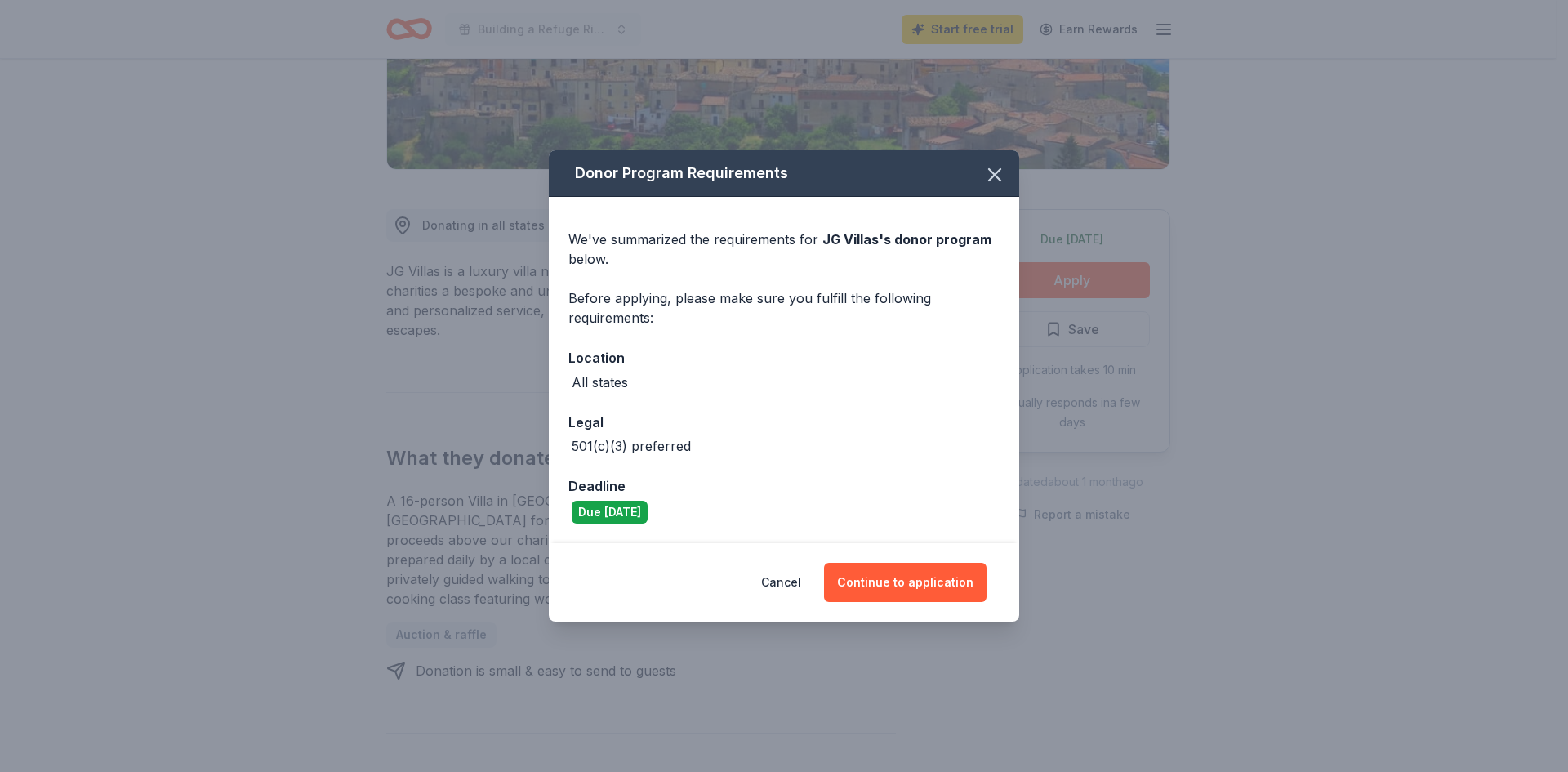
click at [914, 578] on button "Continue to application" at bounding box center [905, 583] width 162 height 40
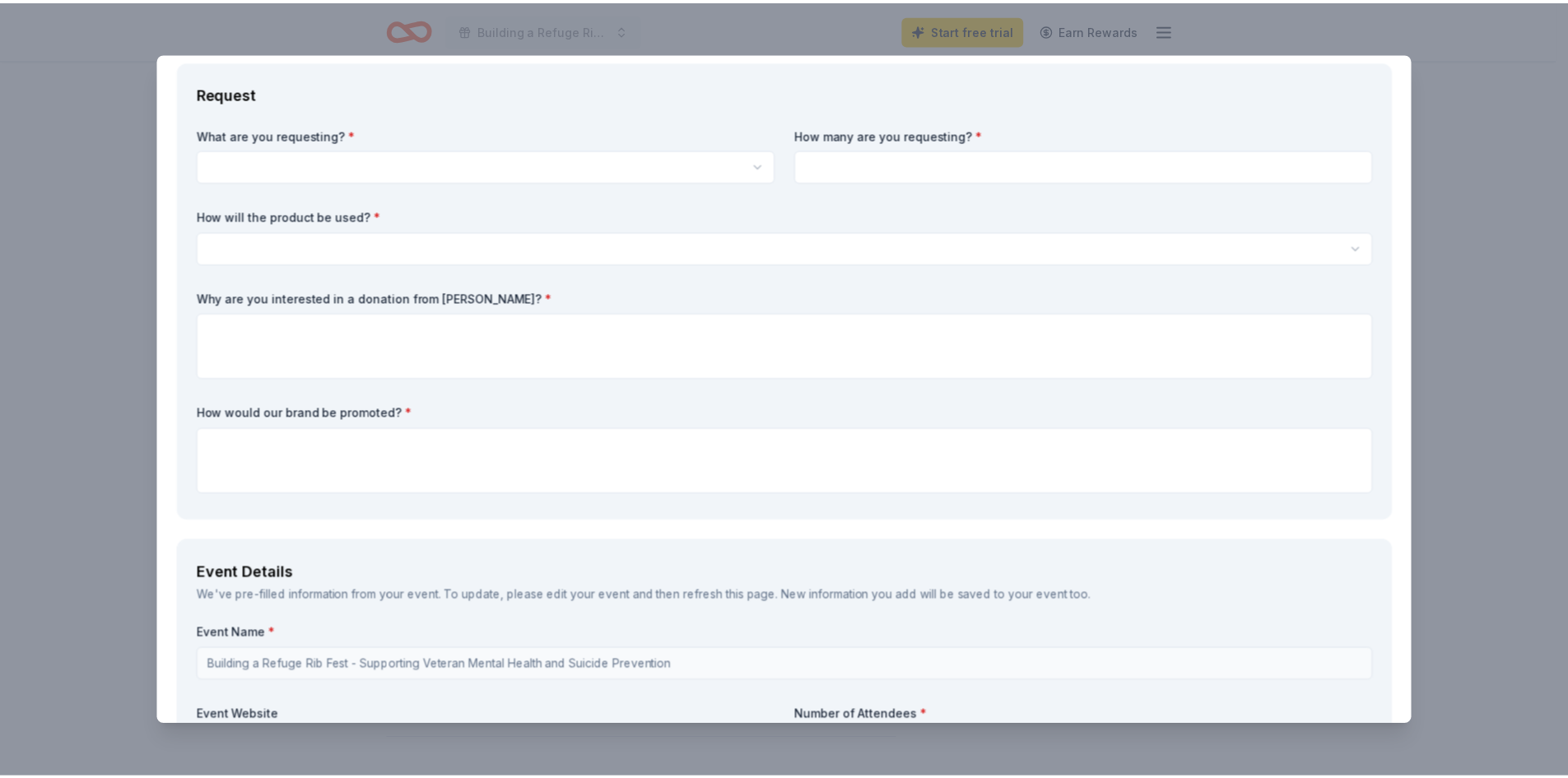
scroll to position [0, 0]
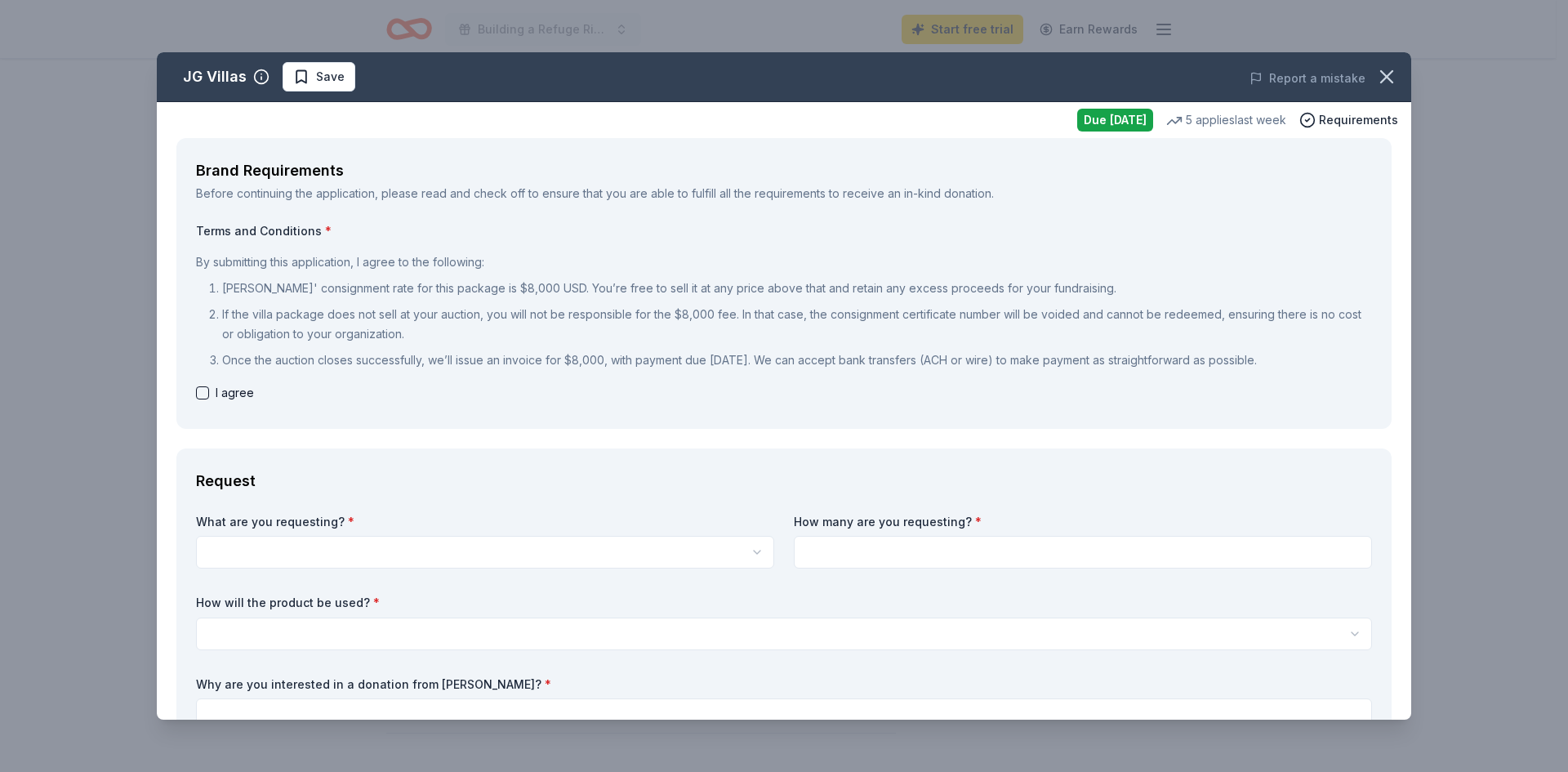
drag, startPoint x: 1374, startPoint y: 72, endPoint x: 879, endPoint y: 112, distance: 496.6
click at [1376, 72] on icon "button" at bounding box center [1387, 77] width 23 height 23
